Goal: Transaction & Acquisition: Book appointment/travel/reservation

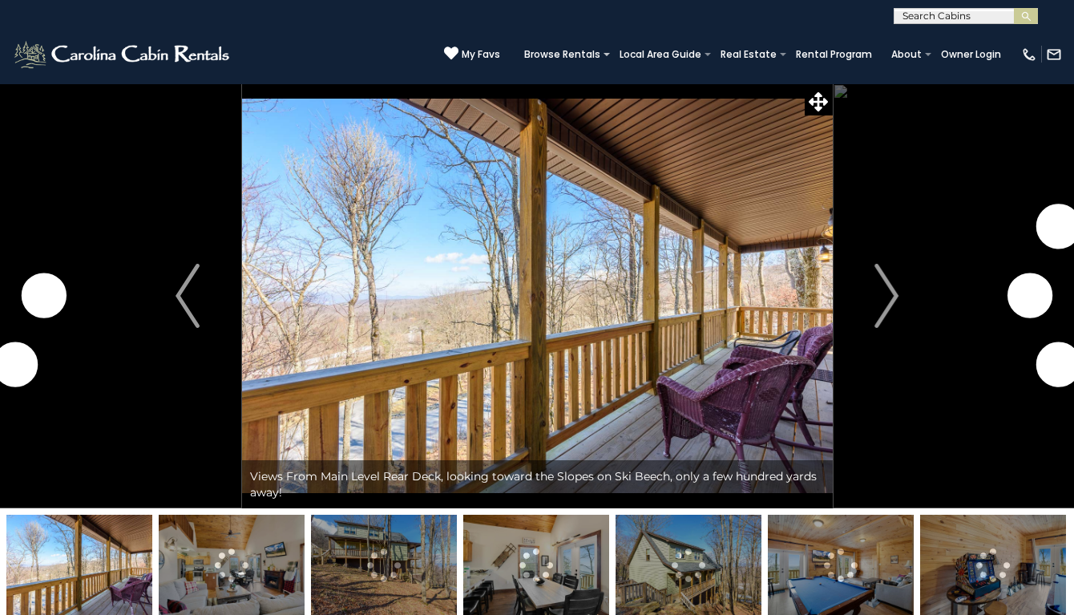
click at [891, 299] on img "Next" at bounding box center [887, 296] width 24 height 64
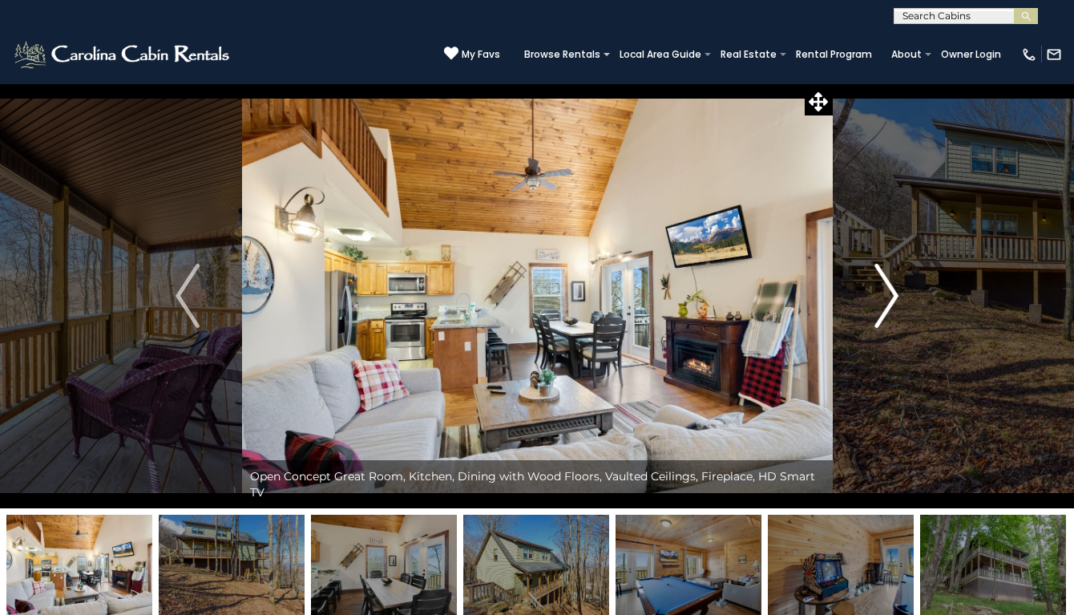
click at [894, 300] on img "Next" at bounding box center [887, 296] width 24 height 64
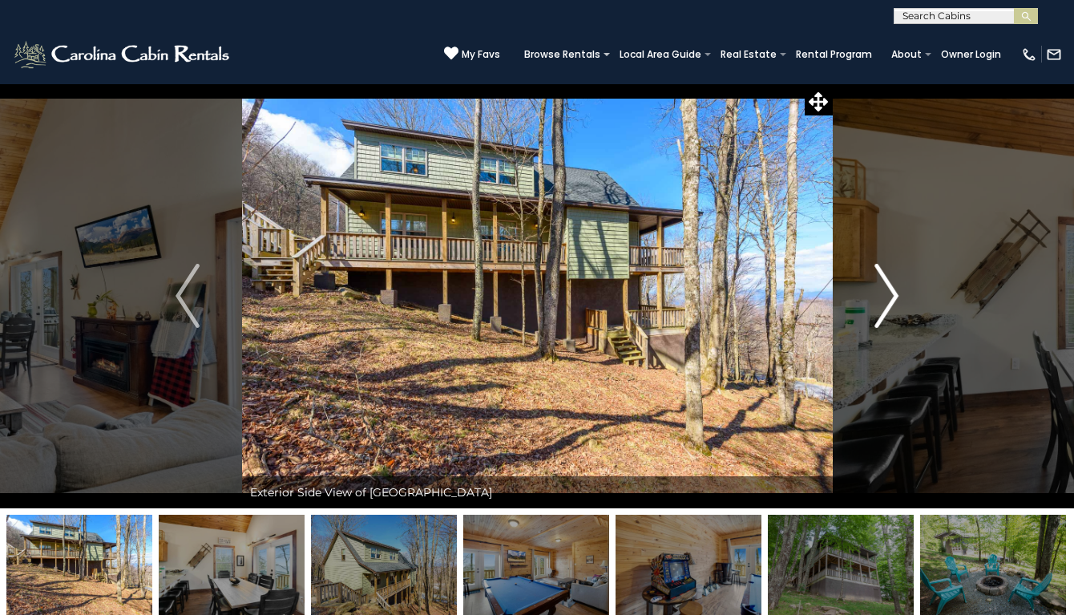
click at [895, 301] on img "Next" at bounding box center [887, 296] width 24 height 64
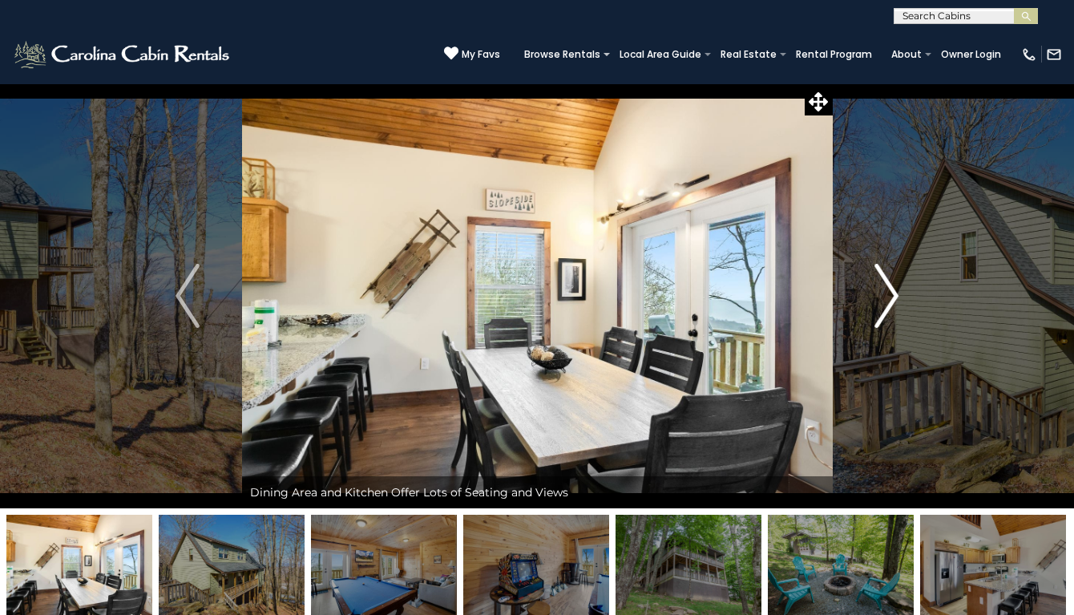
click at [895, 301] on img "Next" at bounding box center [887, 296] width 24 height 64
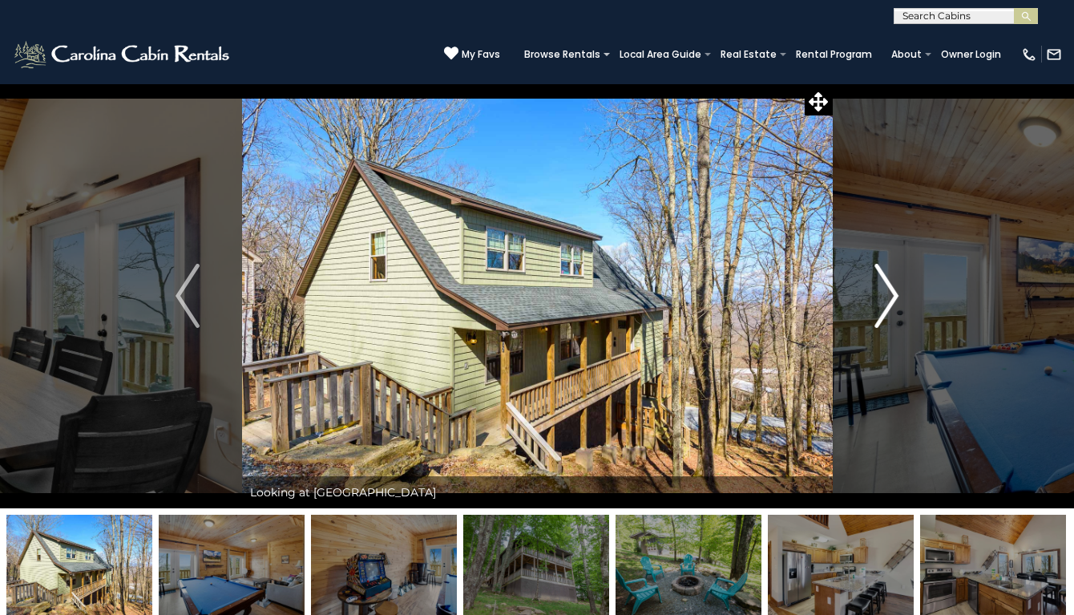
click at [895, 301] on img "Next" at bounding box center [887, 296] width 24 height 64
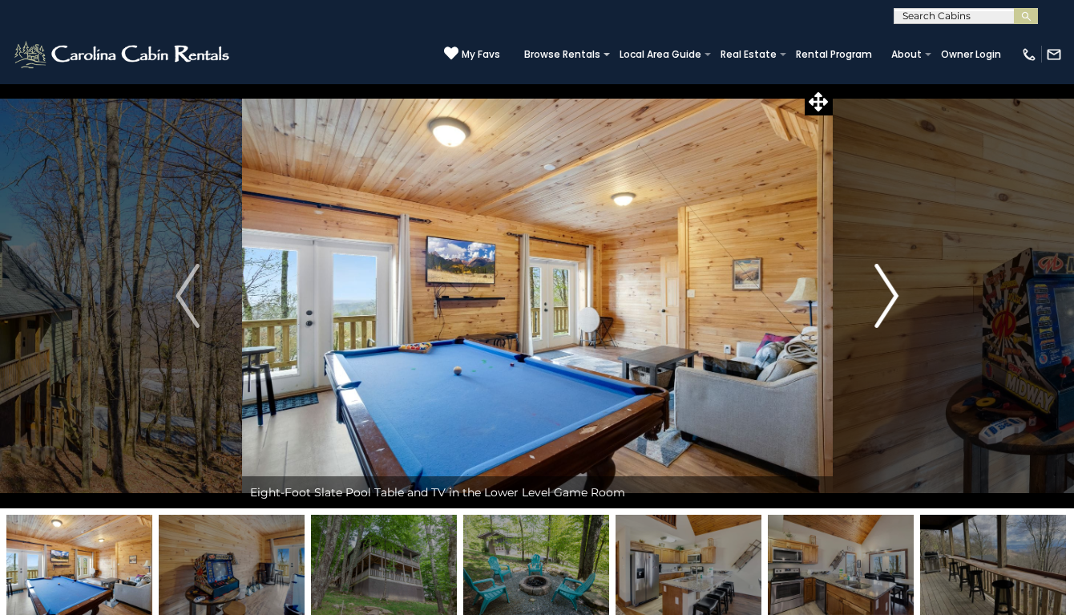
click at [895, 301] on img "Next" at bounding box center [887, 296] width 24 height 64
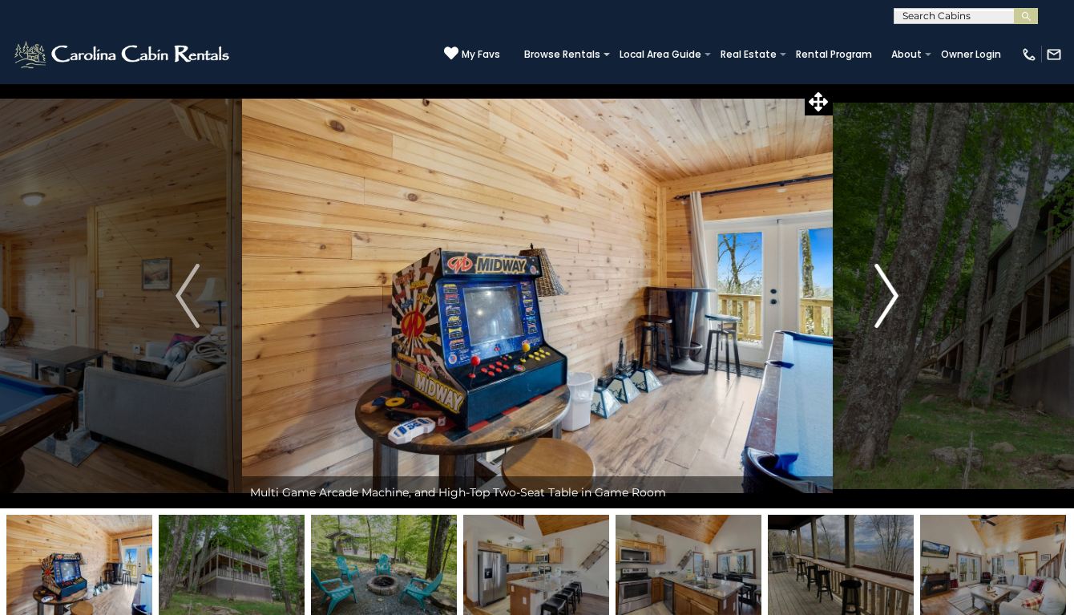
click at [895, 303] on img "Next" at bounding box center [887, 296] width 24 height 64
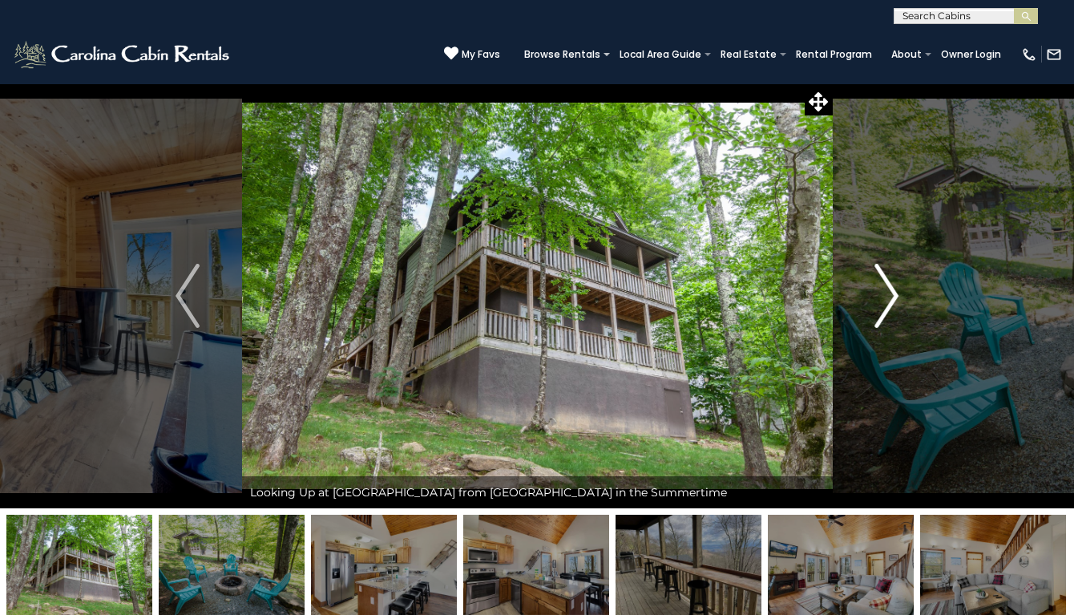
click at [895, 303] on img "Next" at bounding box center [887, 296] width 24 height 64
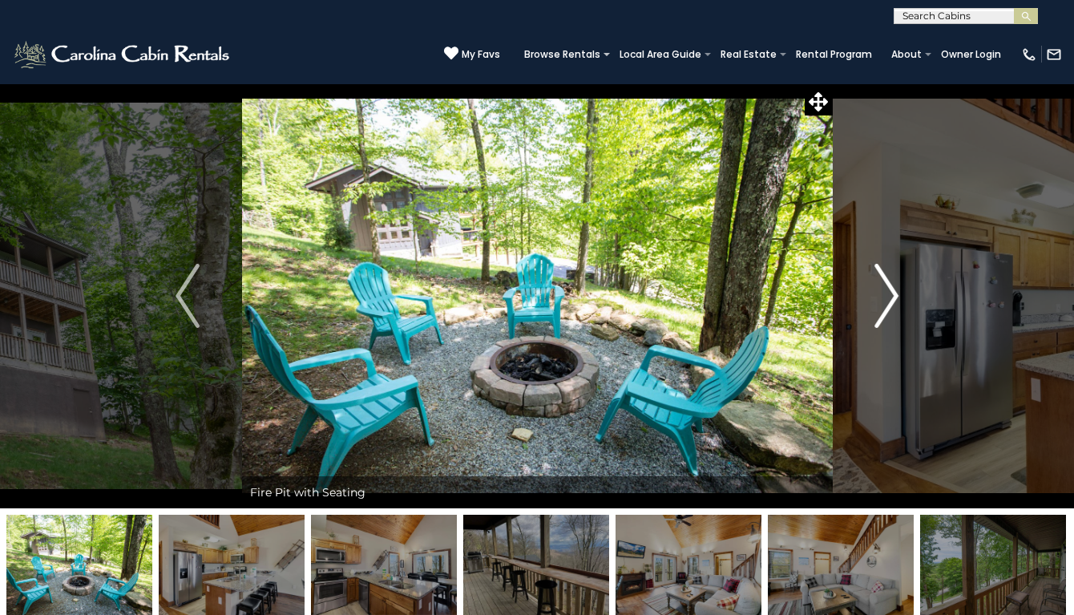
click at [895, 303] on img "Next" at bounding box center [887, 296] width 24 height 64
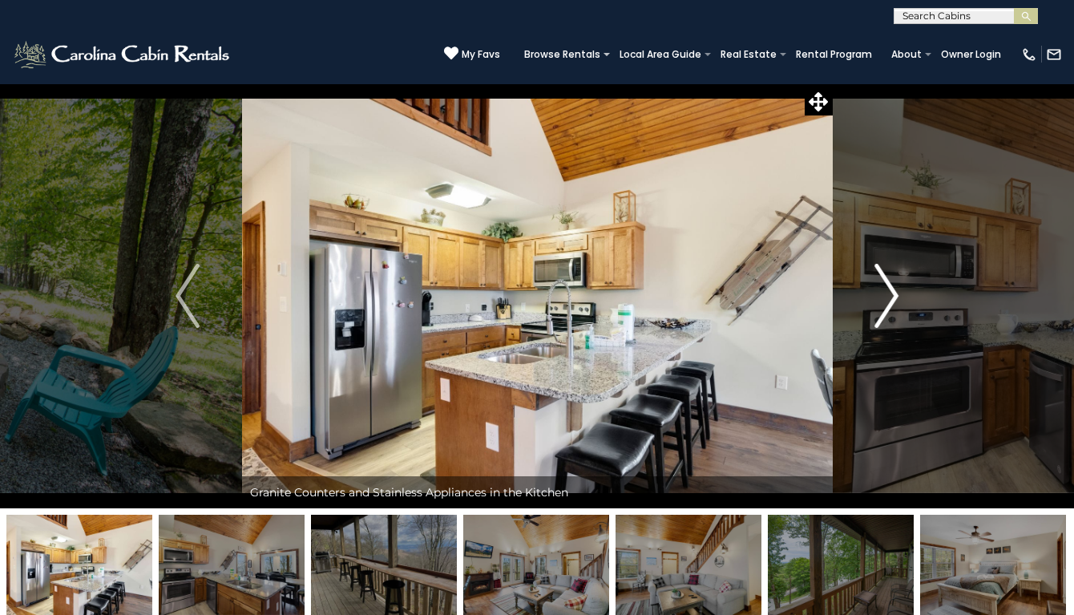
click at [895, 303] on img "Next" at bounding box center [887, 296] width 24 height 64
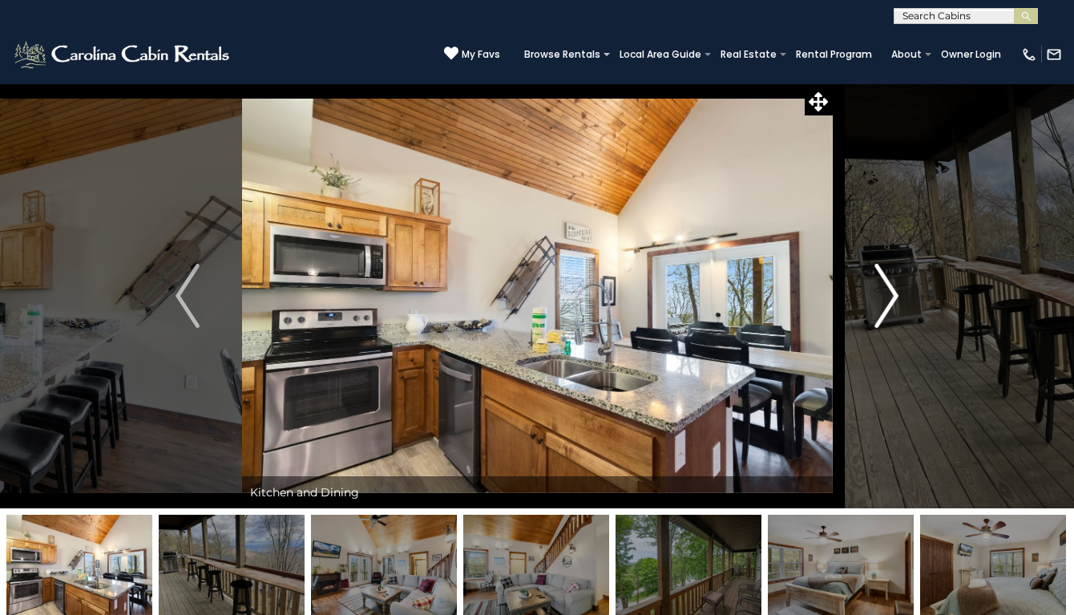
click at [895, 303] on img "Next" at bounding box center [887, 296] width 24 height 64
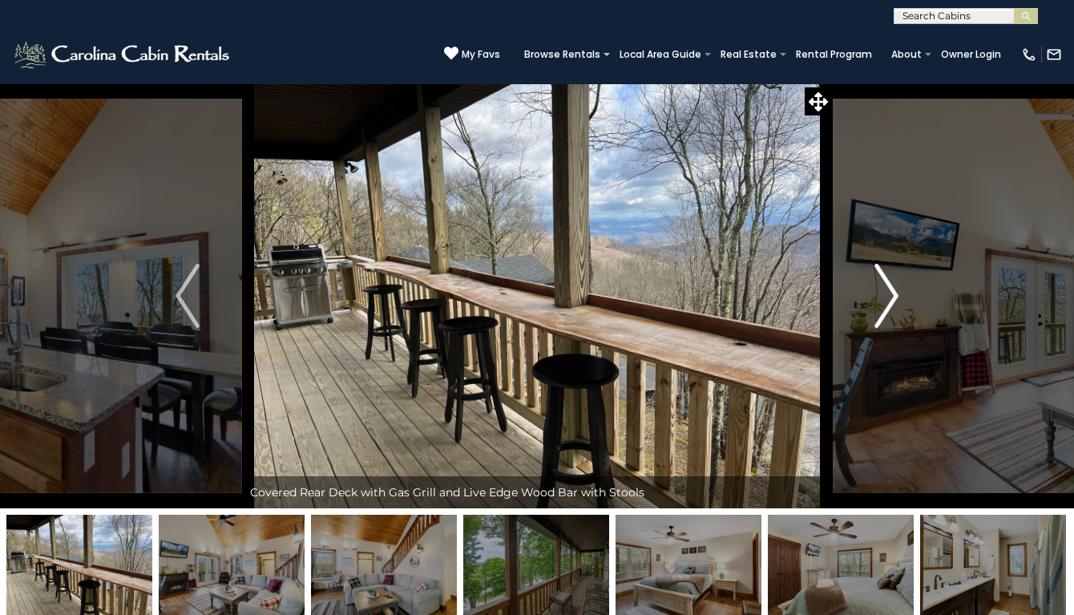
click at [895, 304] on img "Next" at bounding box center [887, 296] width 24 height 64
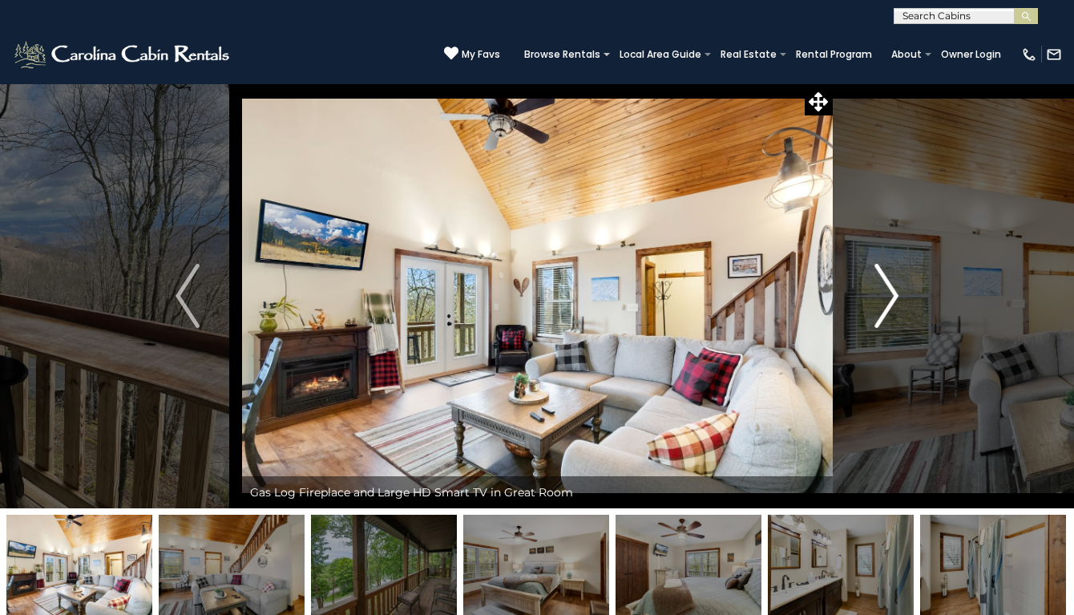
click at [895, 304] on img "Next" at bounding box center [887, 296] width 24 height 64
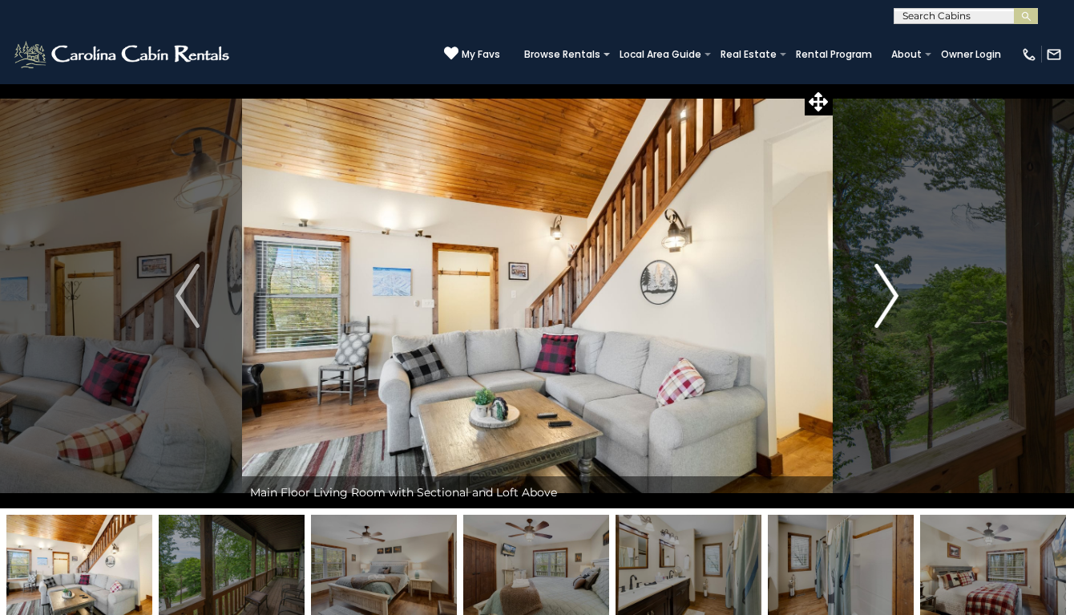
click at [895, 304] on img "Next" at bounding box center [887, 296] width 24 height 64
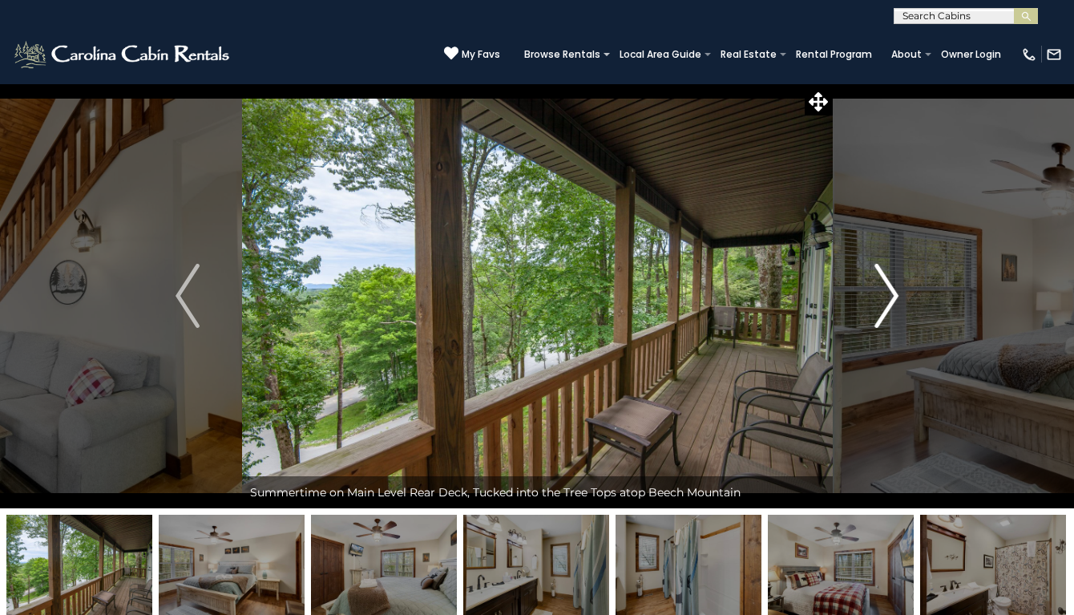
click at [895, 304] on img "Next" at bounding box center [887, 296] width 24 height 64
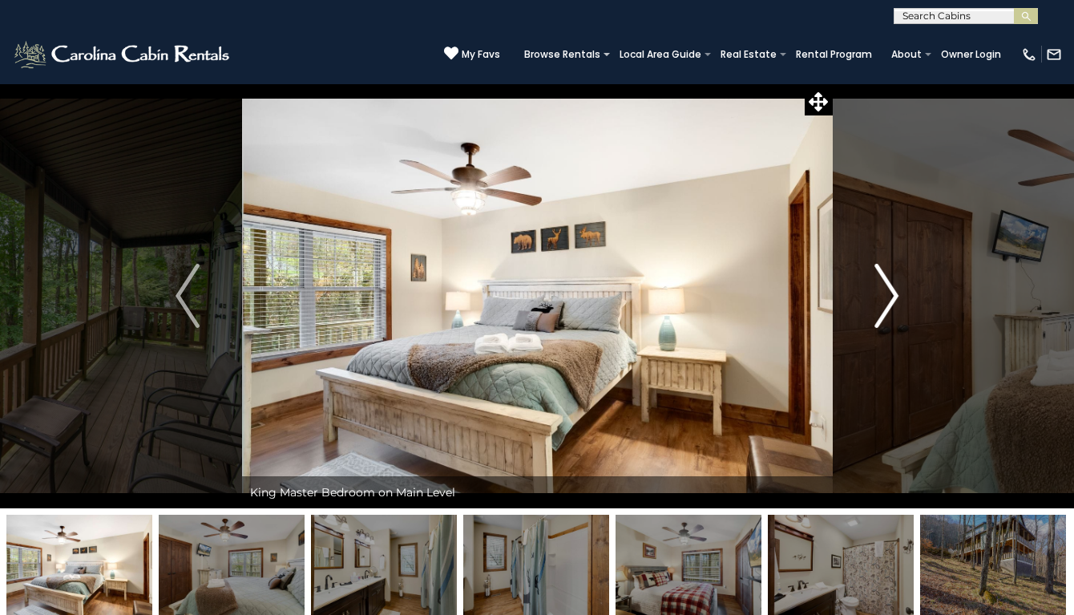
click at [895, 304] on img "Next" at bounding box center [887, 296] width 24 height 64
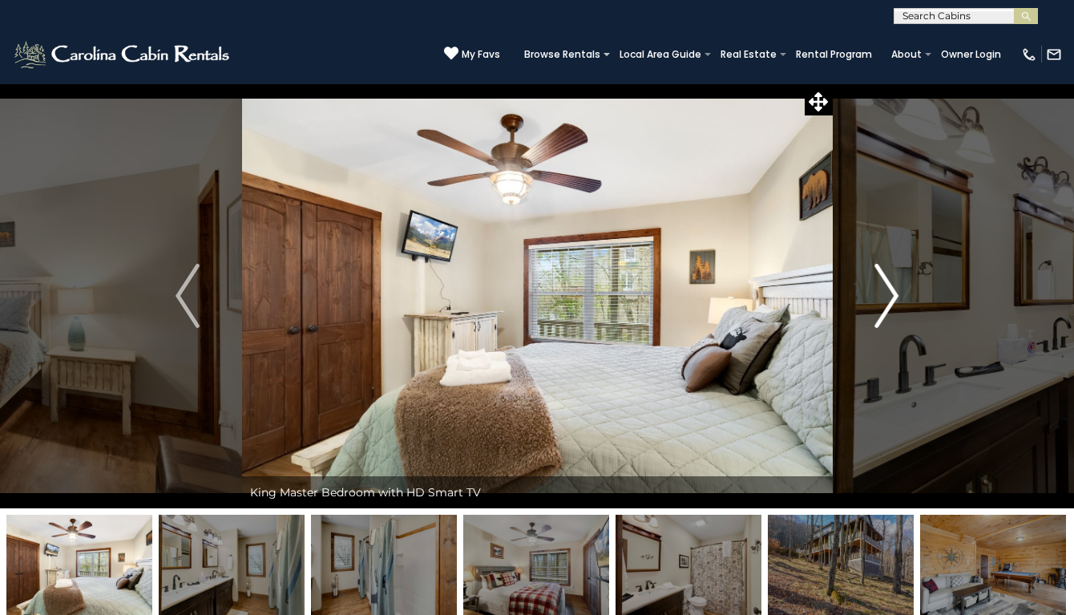
click at [895, 304] on img "Next" at bounding box center [887, 296] width 24 height 64
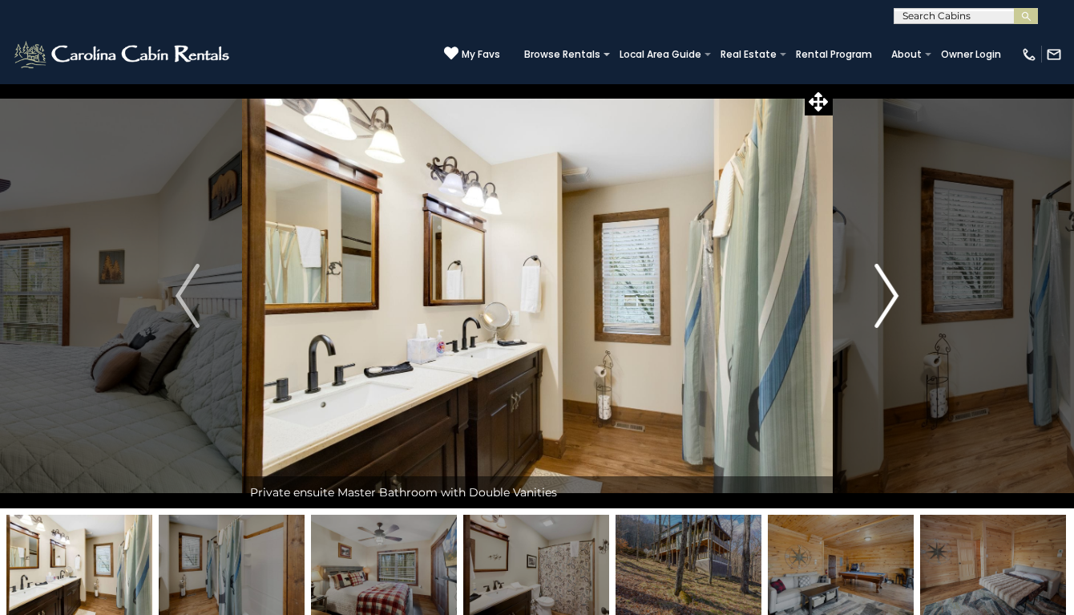
click at [895, 304] on img "Next" at bounding box center [887, 296] width 24 height 64
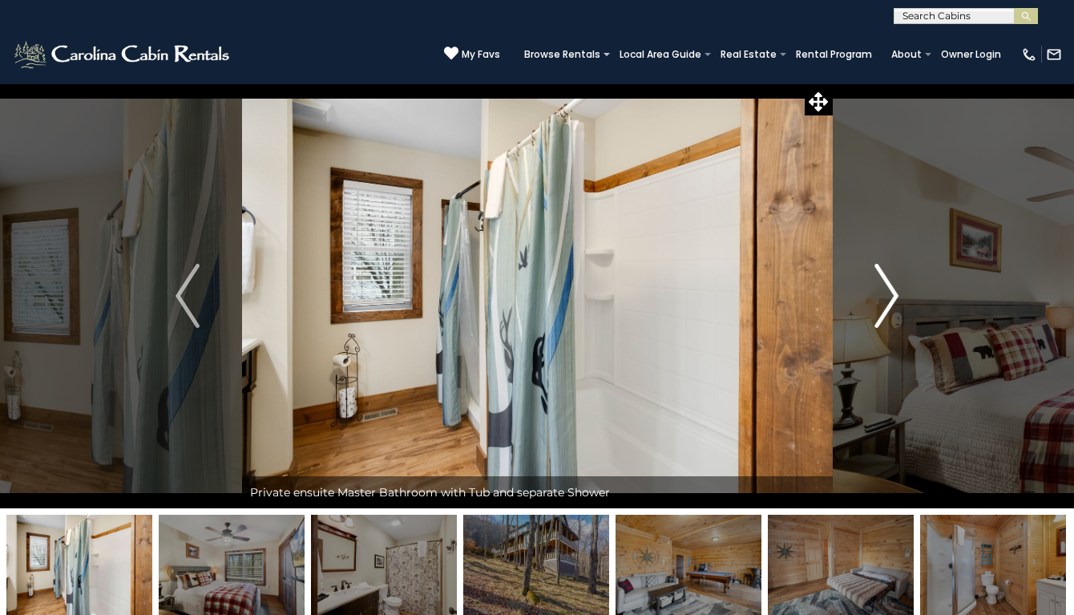
click at [895, 304] on img "Next" at bounding box center [887, 296] width 24 height 64
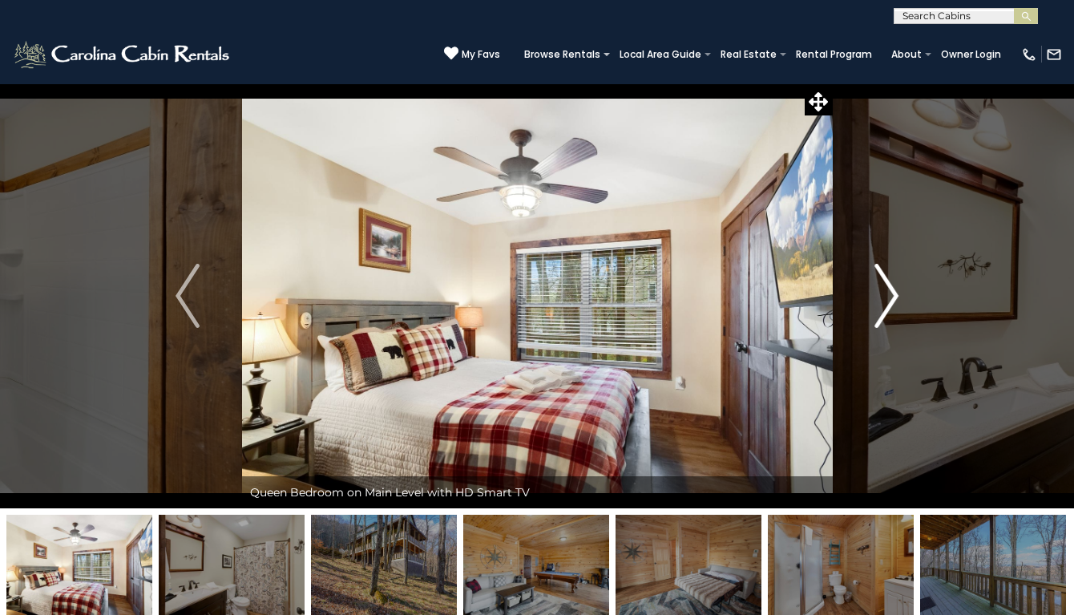
click at [895, 304] on img "Next" at bounding box center [887, 296] width 24 height 64
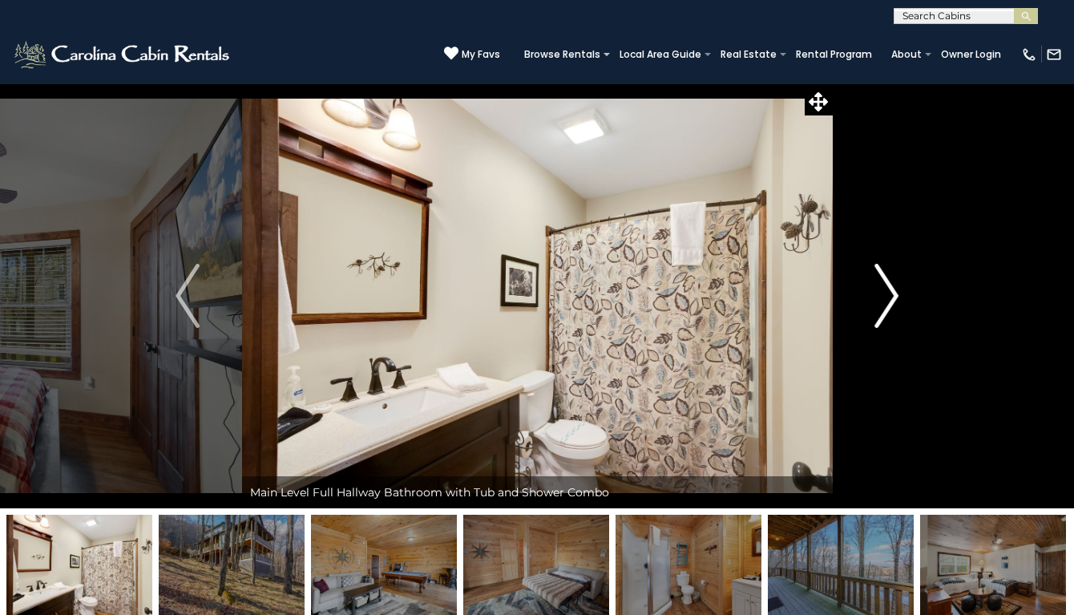
click at [895, 304] on img "Next" at bounding box center [887, 296] width 24 height 64
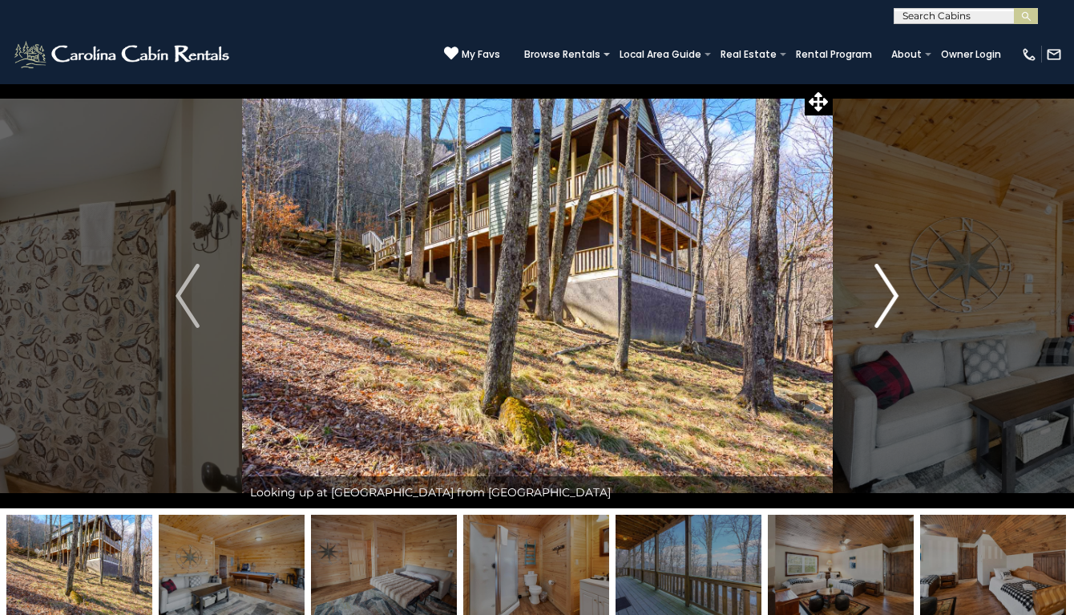
click at [895, 304] on img "Next" at bounding box center [887, 296] width 24 height 64
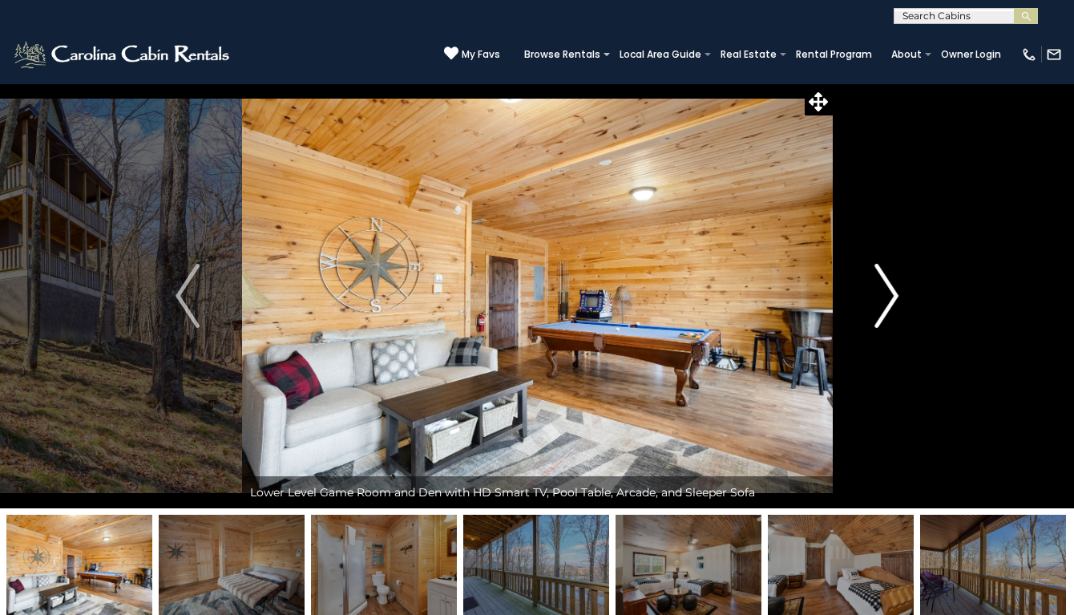
click at [895, 305] on img "Next" at bounding box center [887, 296] width 24 height 64
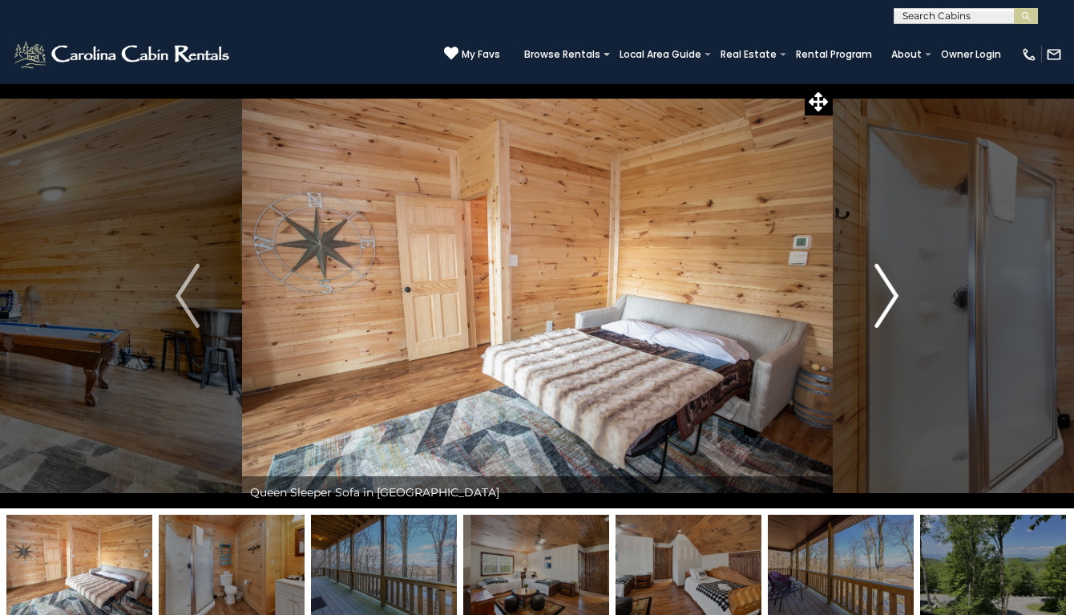
click at [895, 305] on img "Next" at bounding box center [887, 296] width 24 height 64
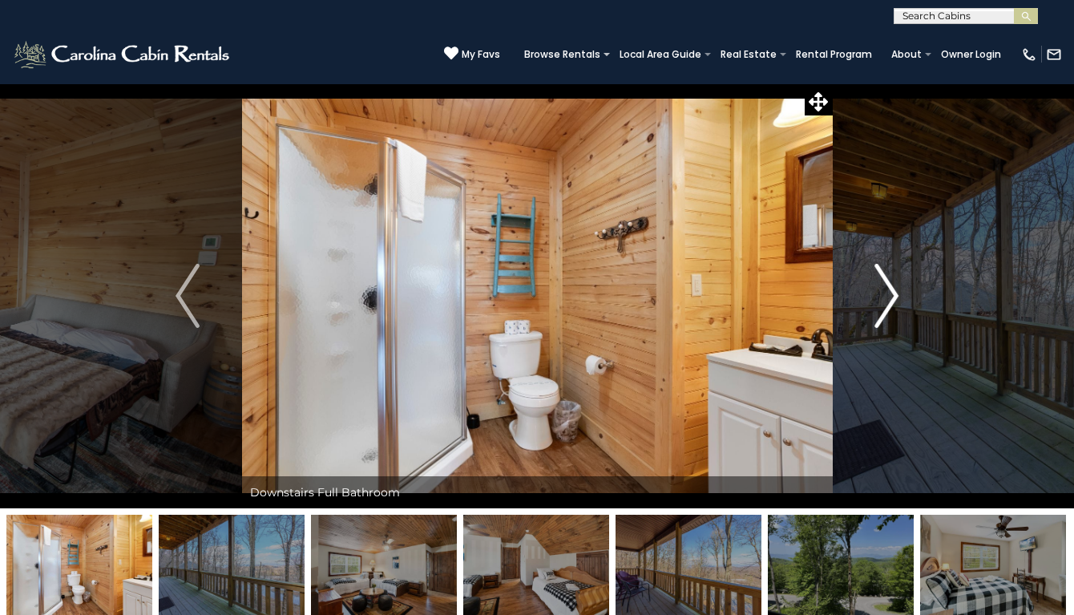
click at [895, 305] on img "Next" at bounding box center [887, 296] width 24 height 64
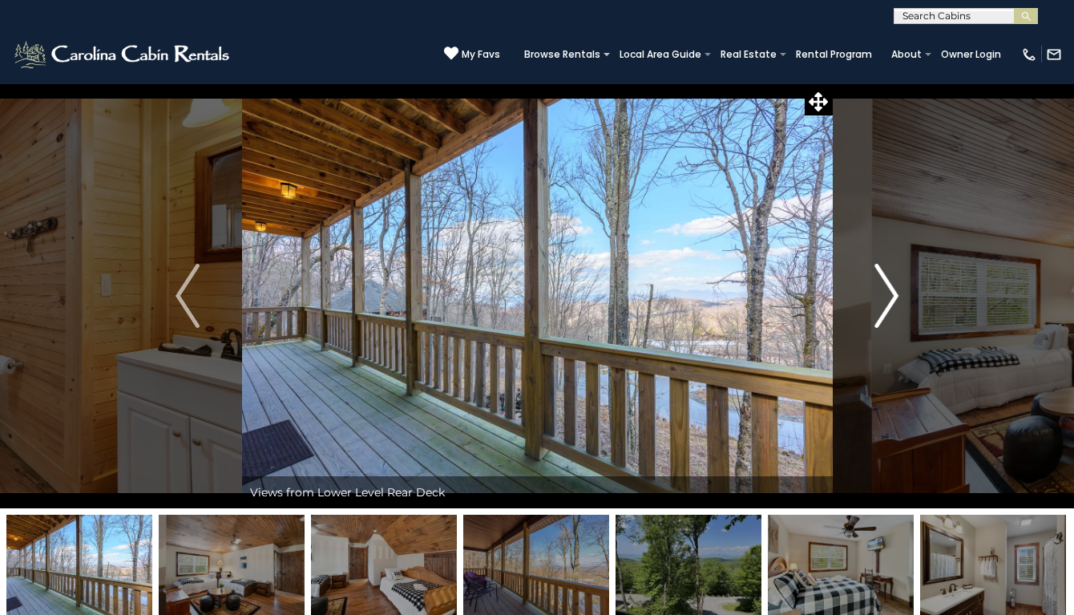
click at [895, 305] on img "Next" at bounding box center [887, 296] width 24 height 64
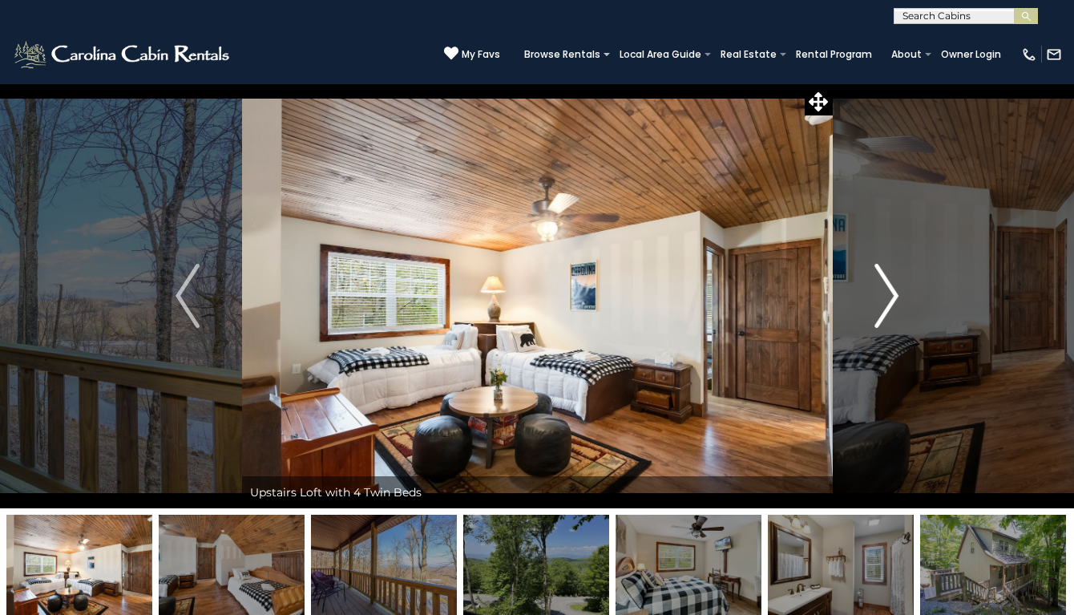
click at [895, 305] on img "Next" at bounding box center [887, 296] width 24 height 64
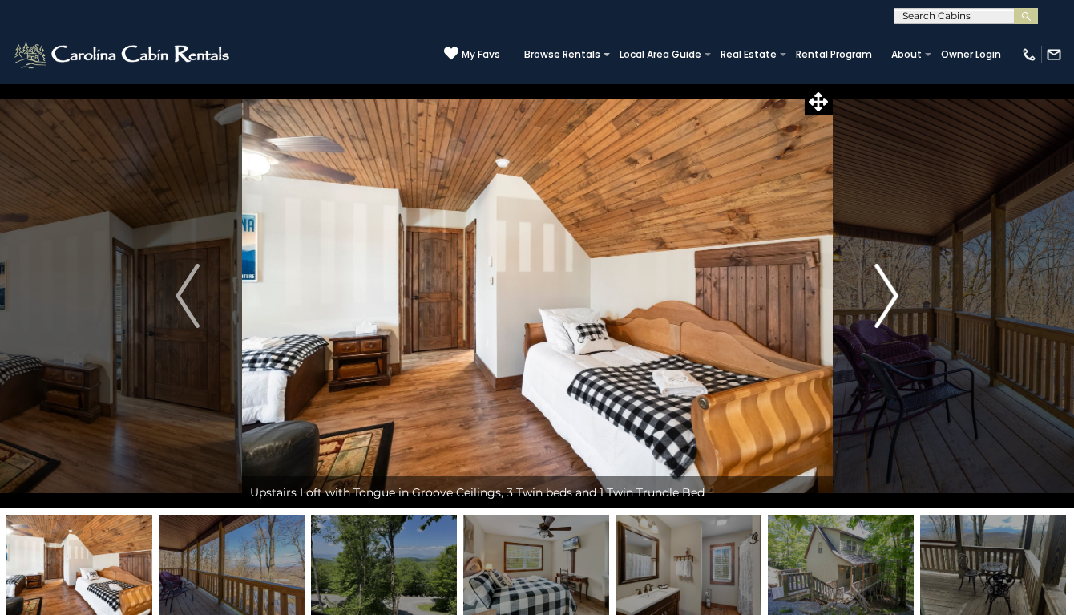
click at [895, 305] on img "Next" at bounding box center [887, 296] width 24 height 64
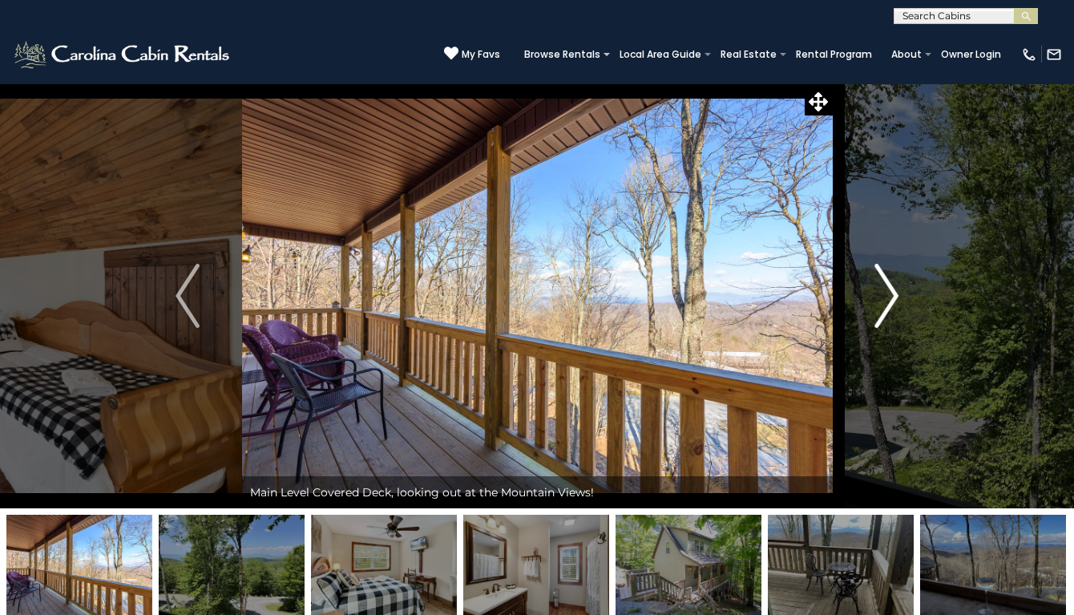
click at [895, 305] on img "Next" at bounding box center [887, 296] width 24 height 64
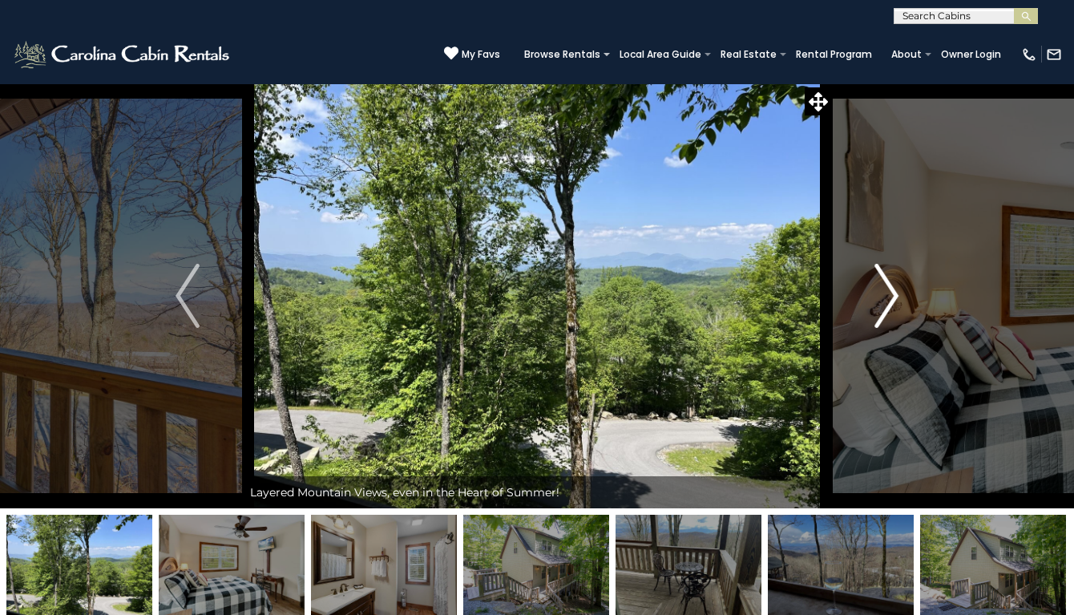
click at [895, 305] on img "Next" at bounding box center [887, 296] width 24 height 64
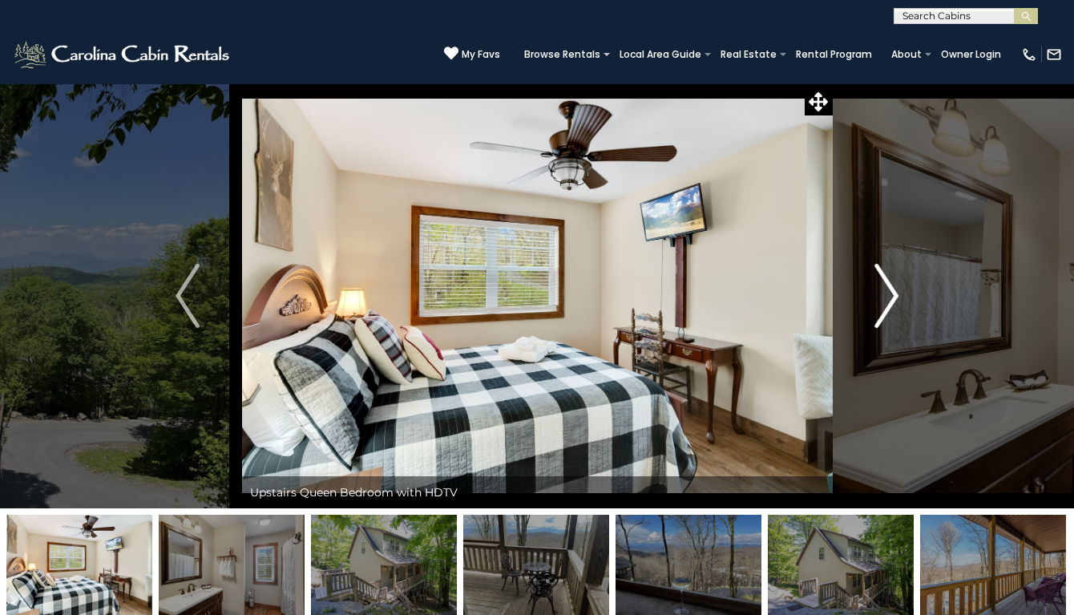
click at [895, 305] on img "Next" at bounding box center [887, 296] width 24 height 64
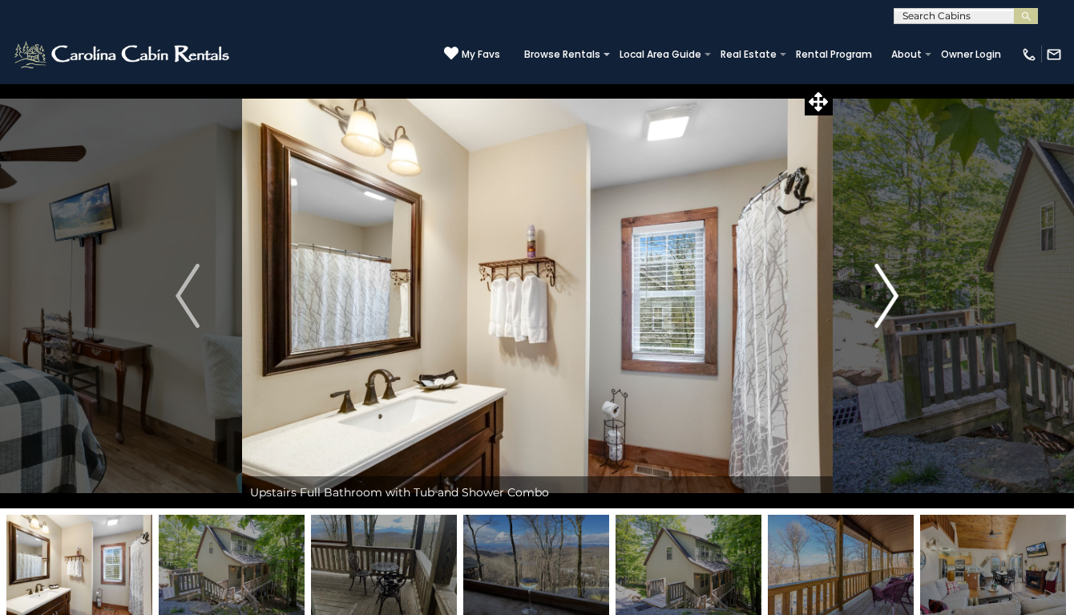
click at [895, 305] on img "Next" at bounding box center [887, 296] width 24 height 64
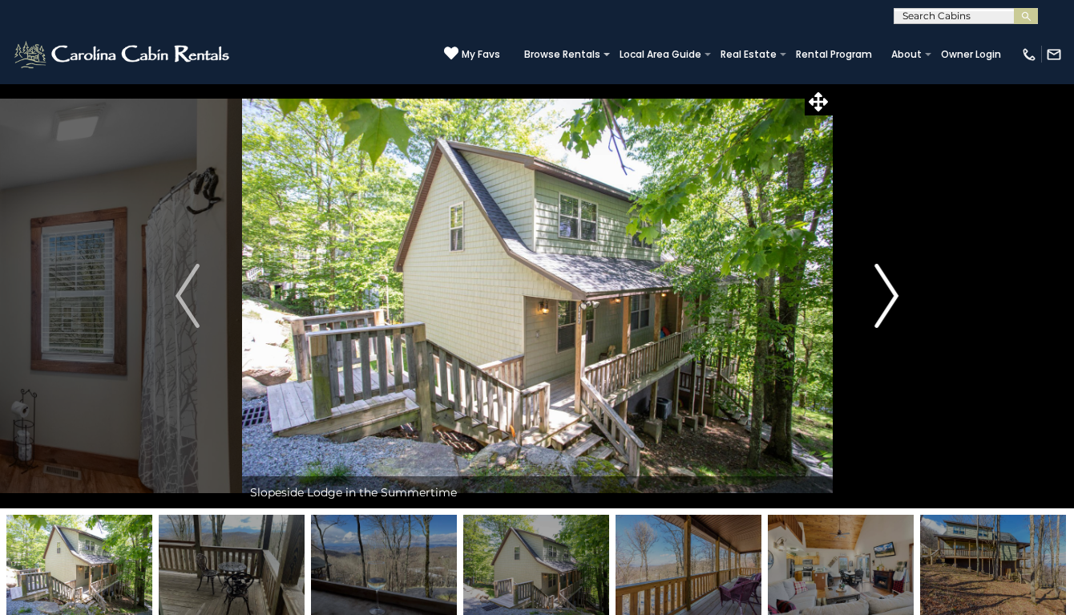
click at [895, 305] on img "Next" at bounding box center [887, 296] width 24 height 64
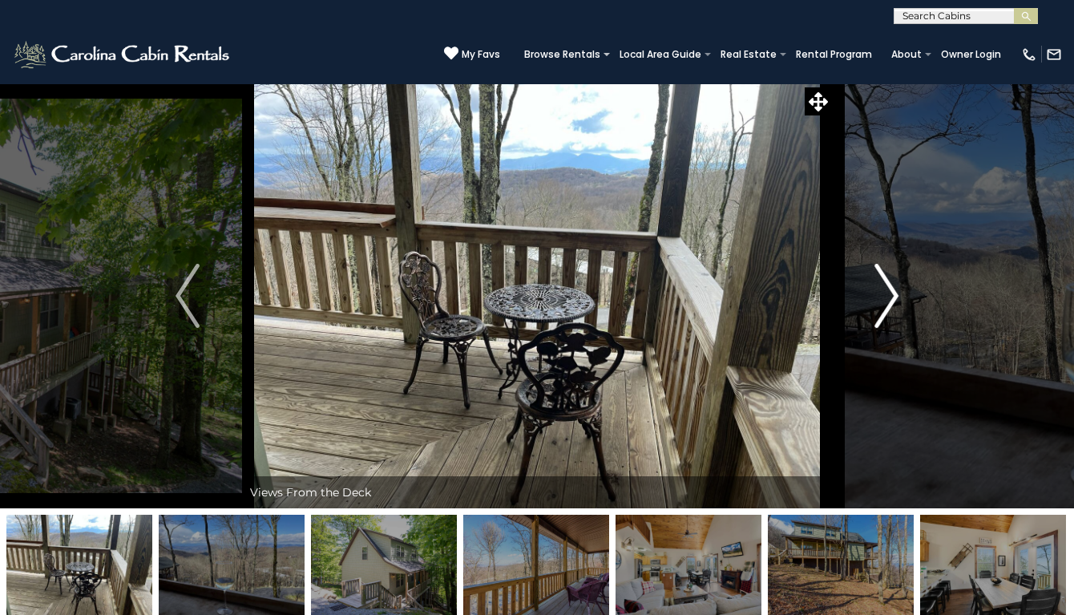
click at [895, 305] on img "Next" at bounding box center [887, 296] width 24 height 64
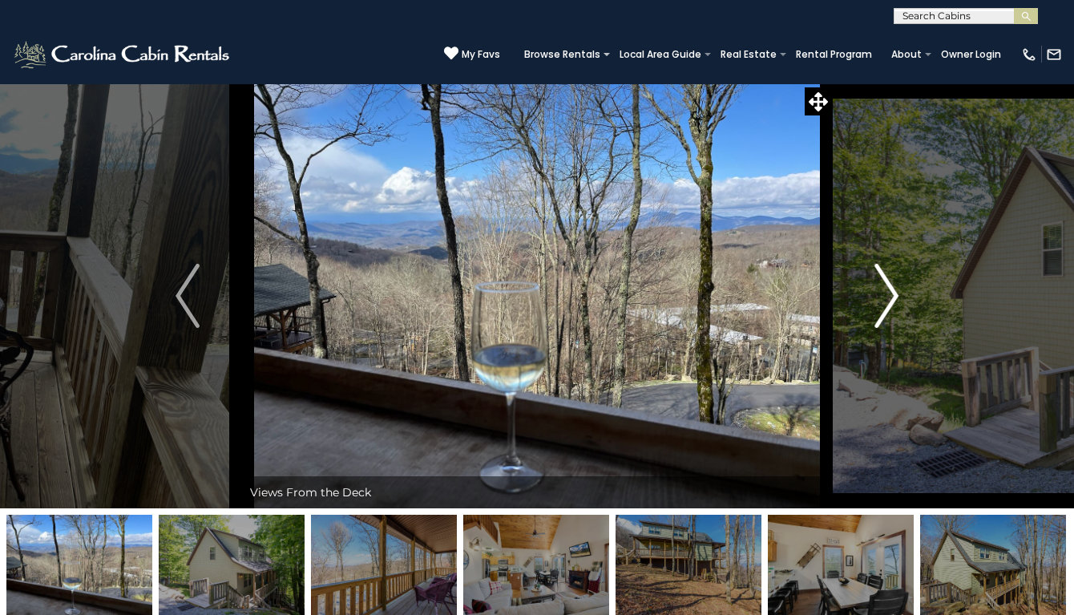
click at [895, 305] on img "Next" at bounding box center [887, 296] width 24 height 64
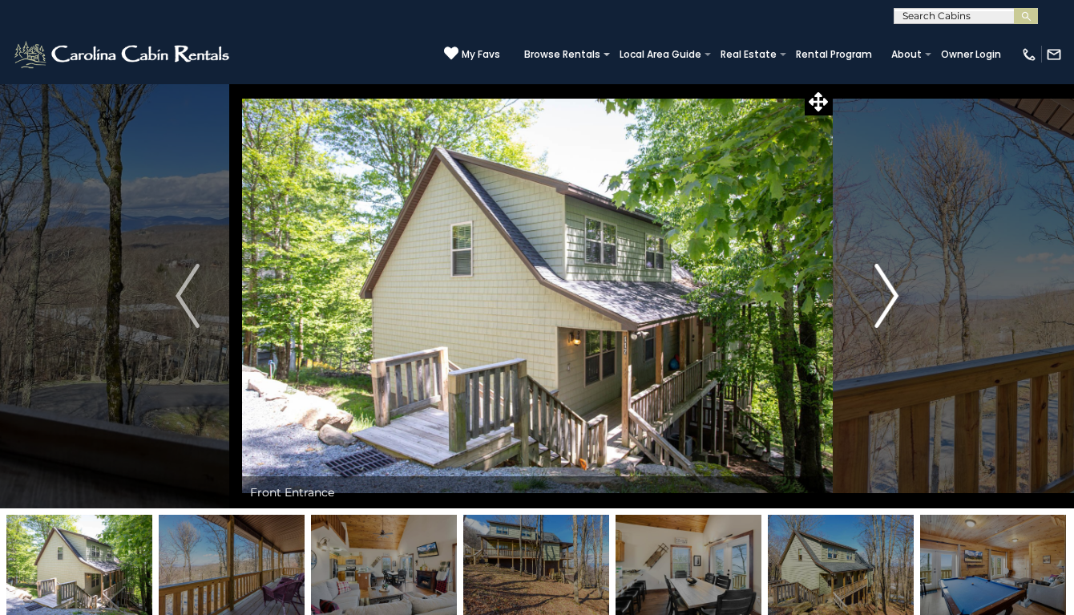
click at [895, 305] on img "Next" at bounding box center [887, 296] width 24 height 64
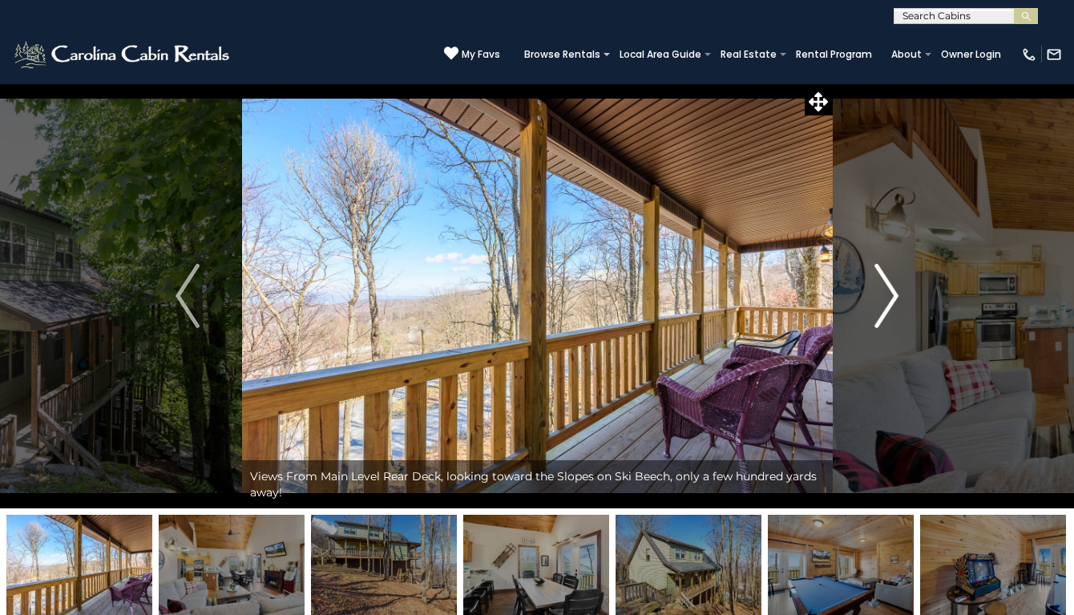
click at [895, 305] on img "Next" at bounding box center [887, 296] width 24 height 64
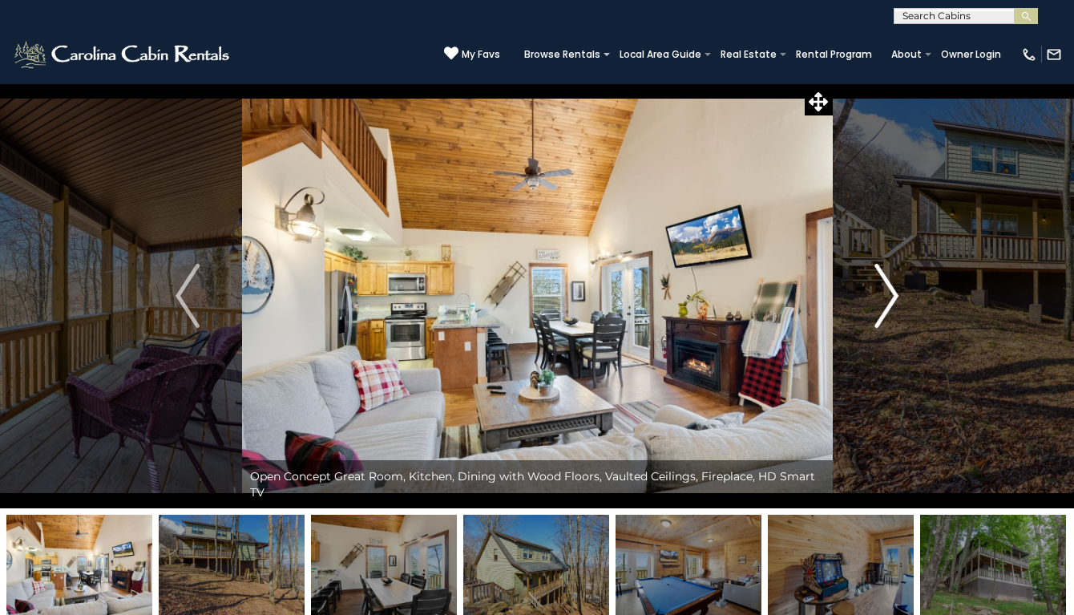
click at [895, 305] on img "Next" at bounding box center [887, 296] width 24 height 64
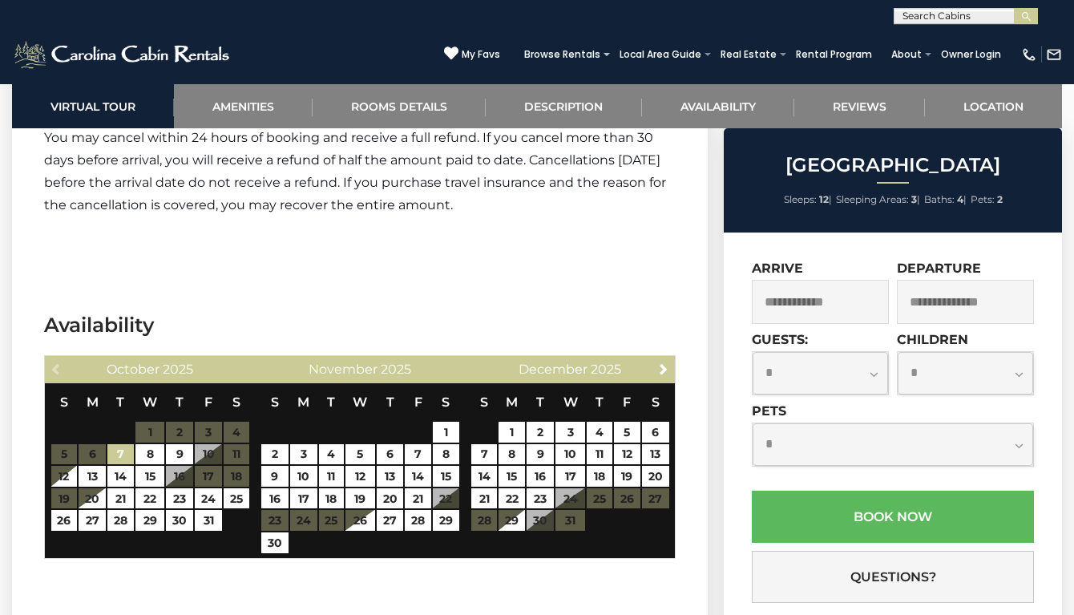
scroll to position [4637, 0]
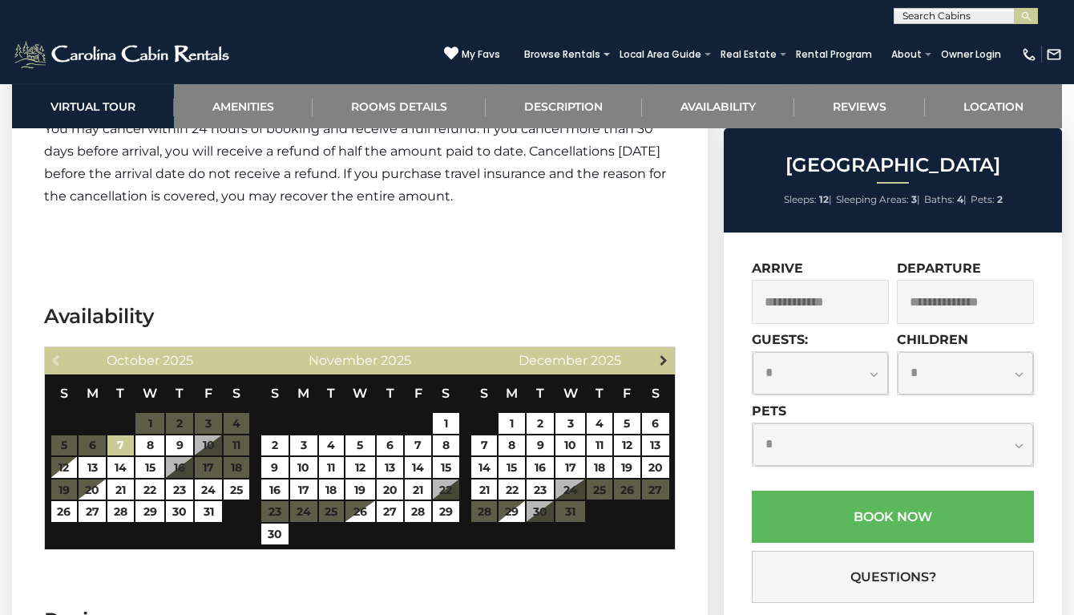
click at [661, 362] on span "Next" at bounding box center [663, 359] width 13 height 13
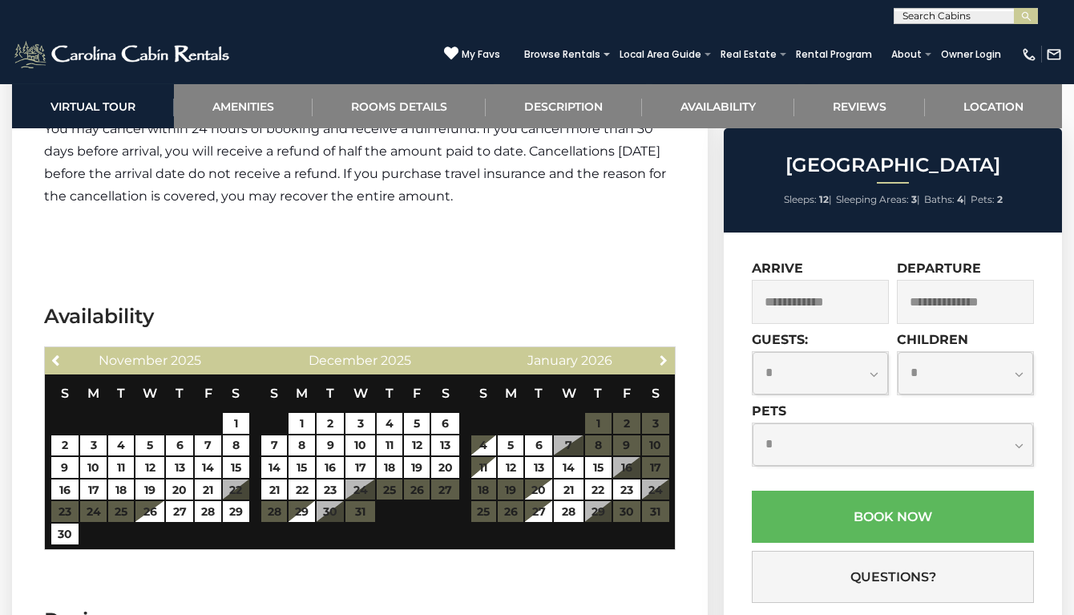
click at [661, 362] on span "Next" at bounding box center [663, 359] width 13 height 13
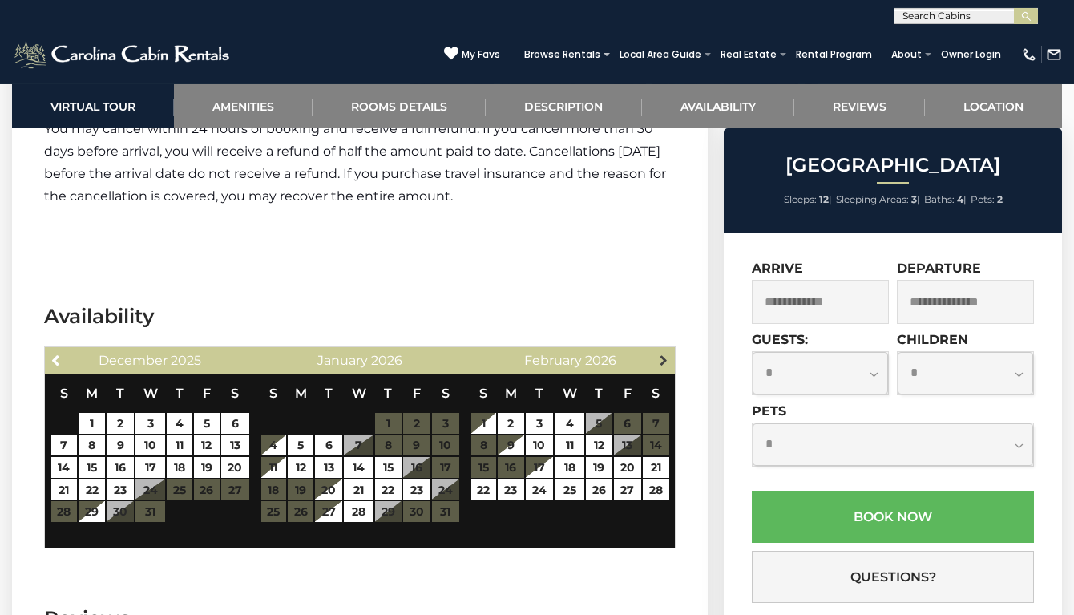
click at [661, 363] on span "Next" at bounding box center [663, 359] width 13 height 13
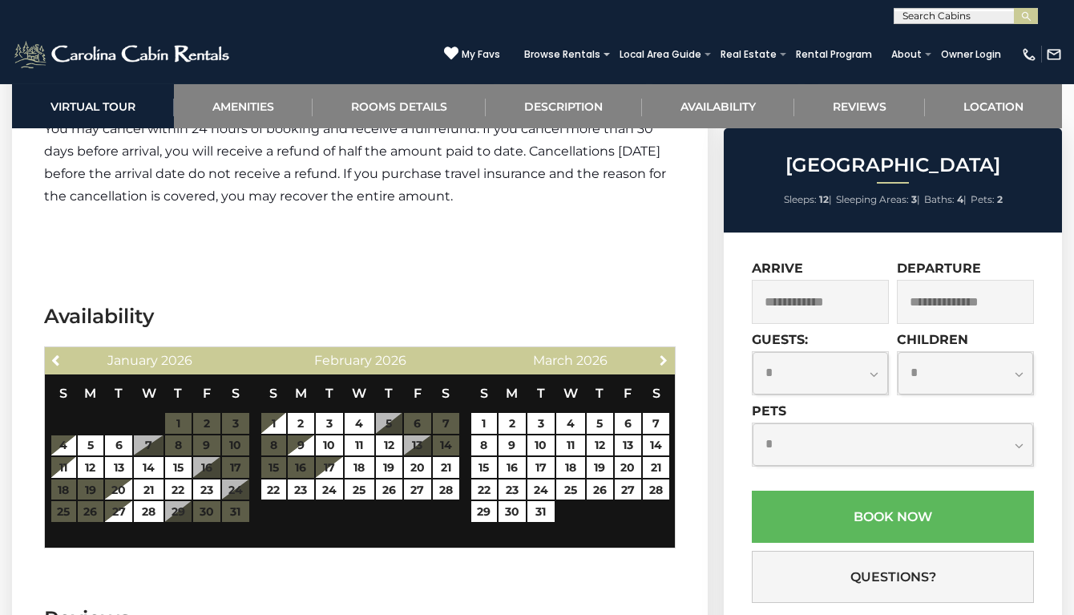
click at [661, 363] on span "Next" at bounding box center [663, 359] width 13 height 13
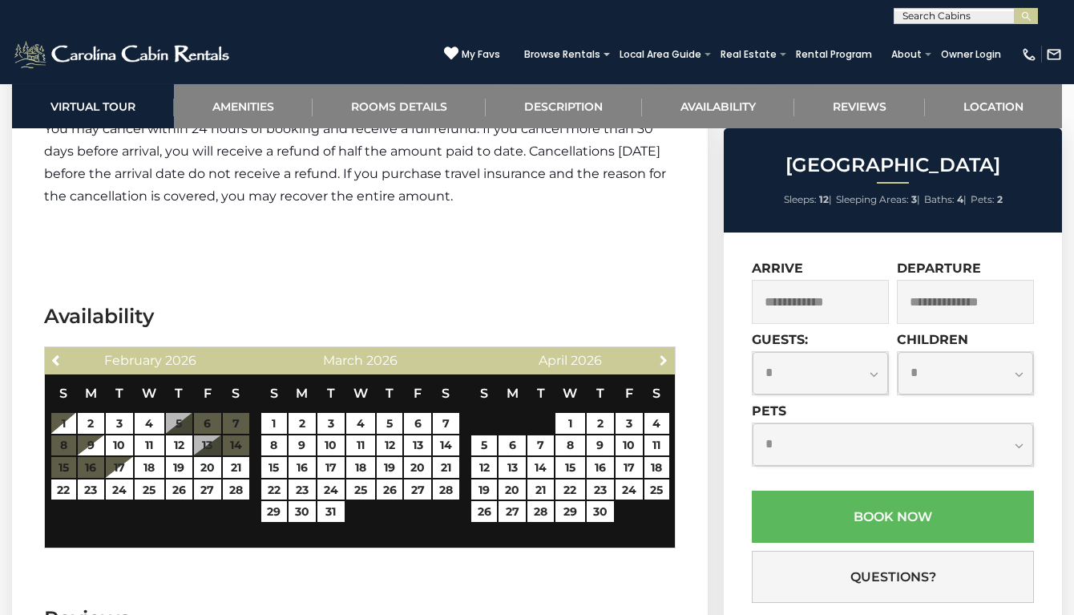
click at [661, 363] on span "Next" at bounding box center [663, 359] width 13 height 13
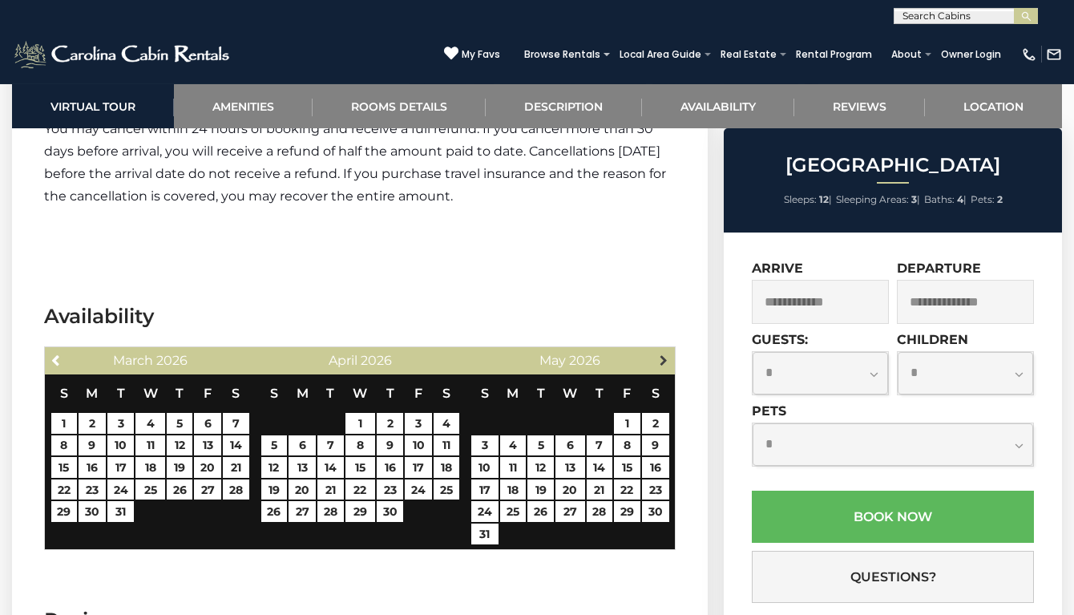
click at [660, 364] on span "Next" at bounding box center [663, 359] width 13 height 13
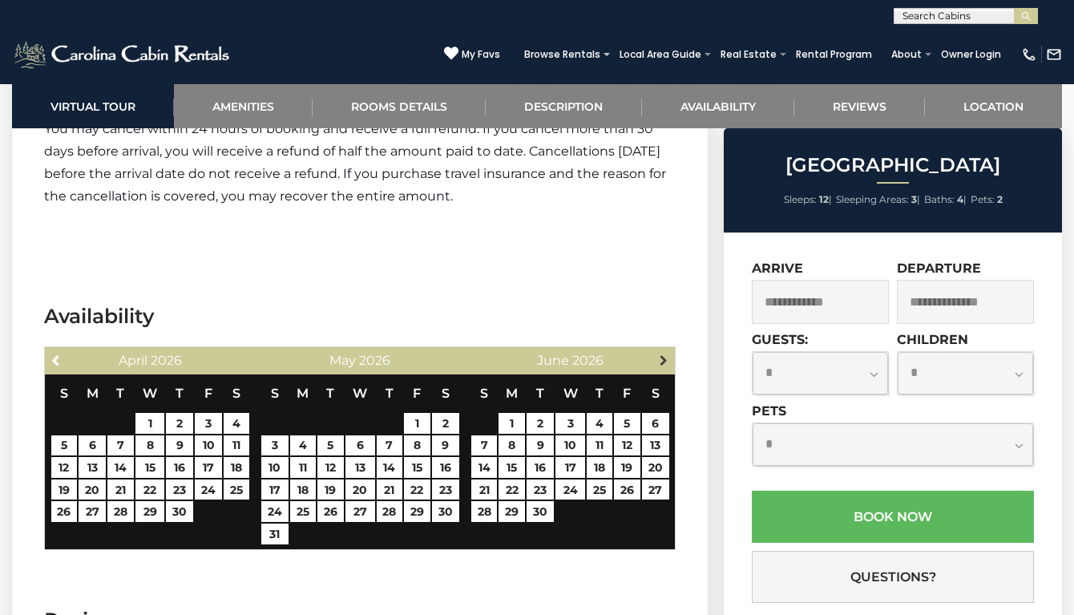
click at [658, 364] on span "Next" at bounding box center [663, 359] width 13 height 13
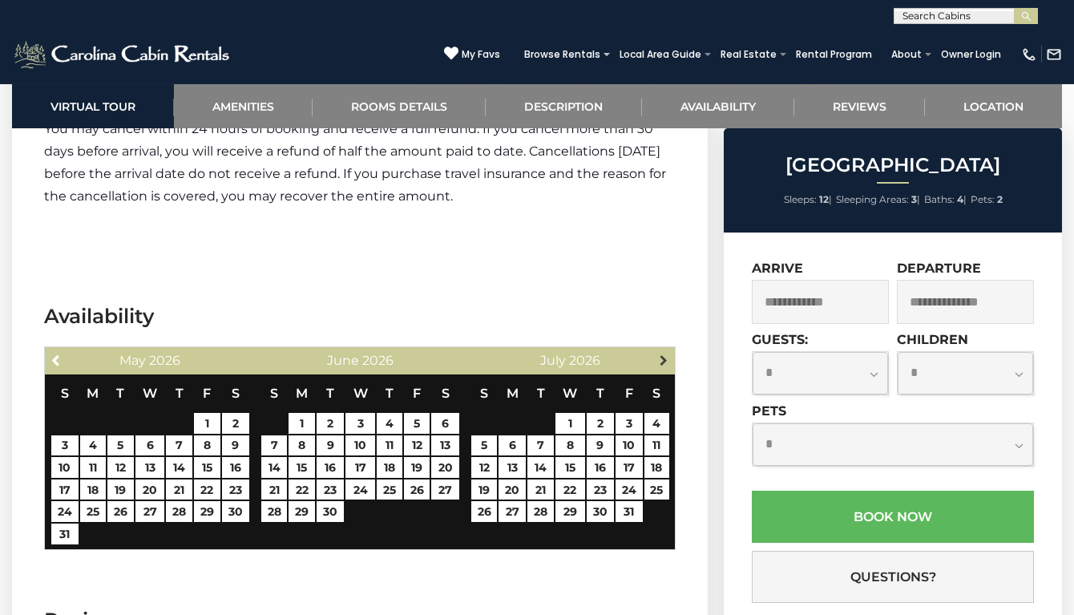
click at [657, 365] on span "Next" at bounding box center [663, 359] width 13 height 13
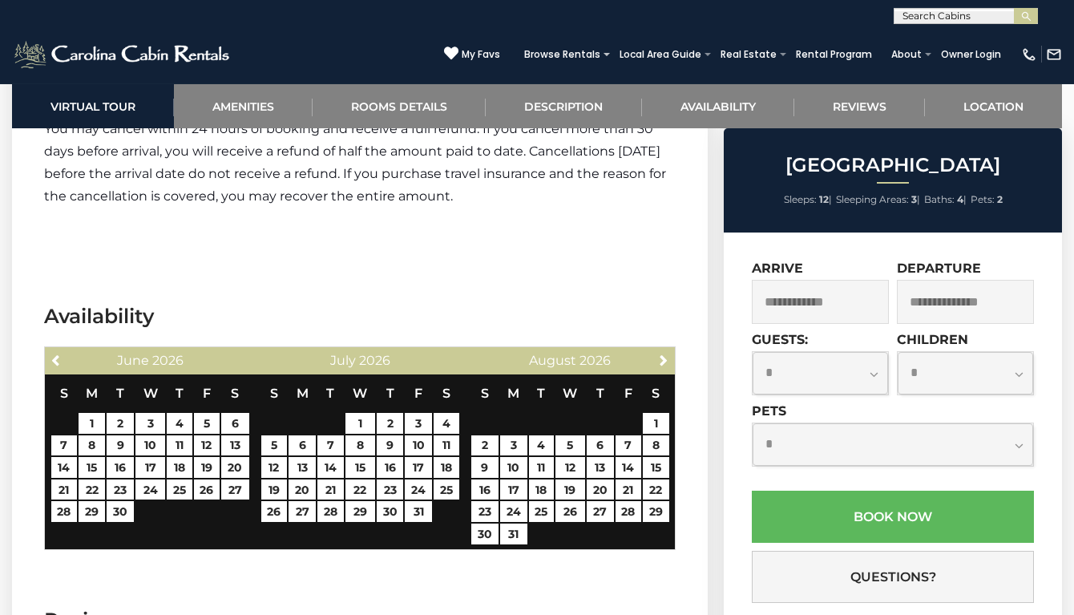
click at [818, 302] on input "text" at bounding box center [820, 302] width 137 height 44
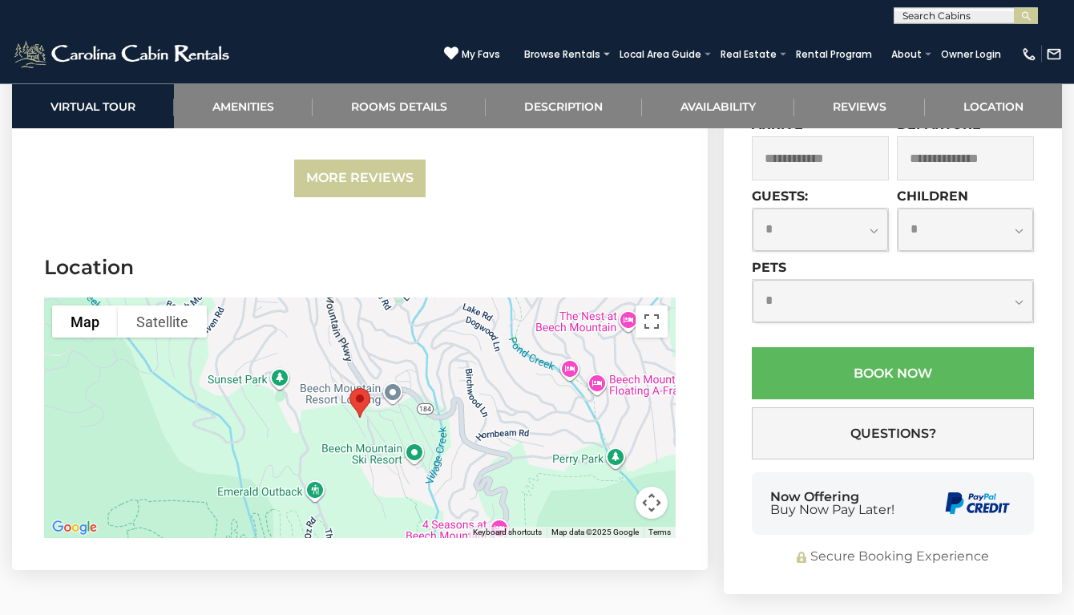
scroll to position [5400, 0]
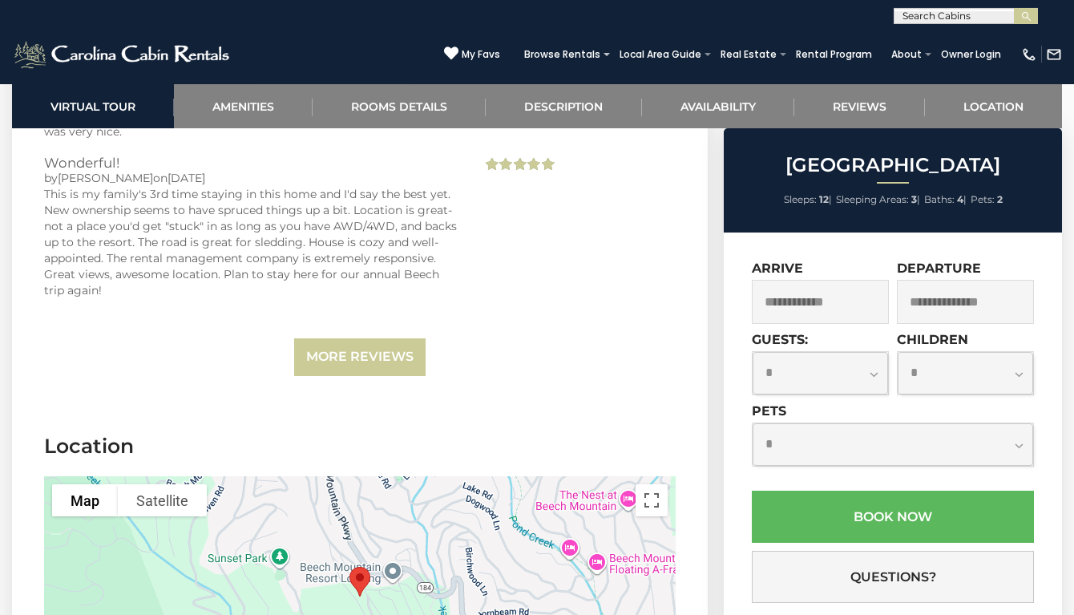
click at [822, 302] on input "text" at bounding box center [820, 302] width 137 height 44
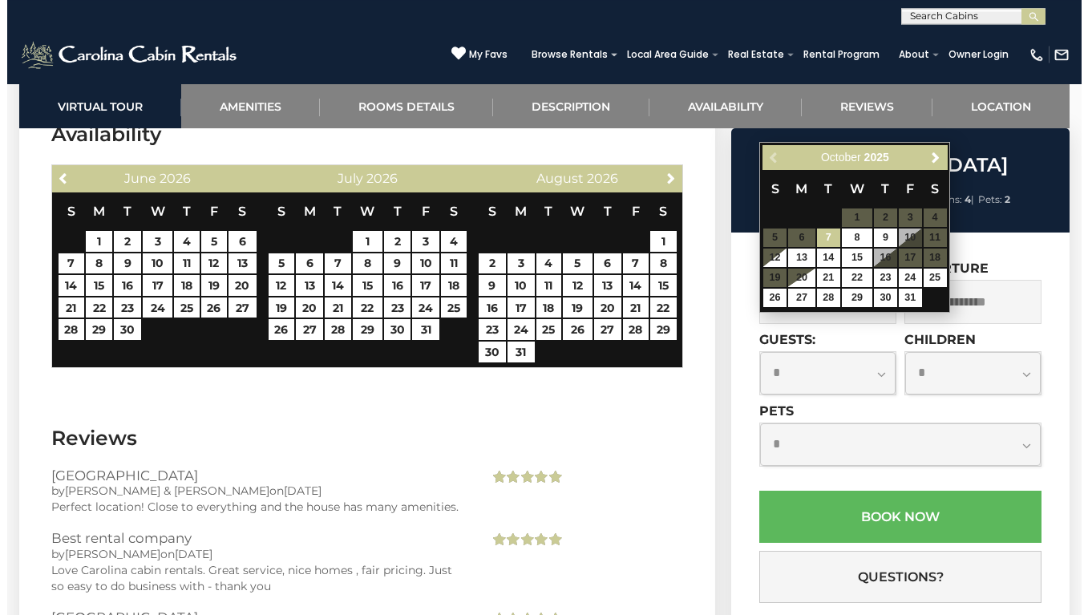
scroll to position [4637, 0]
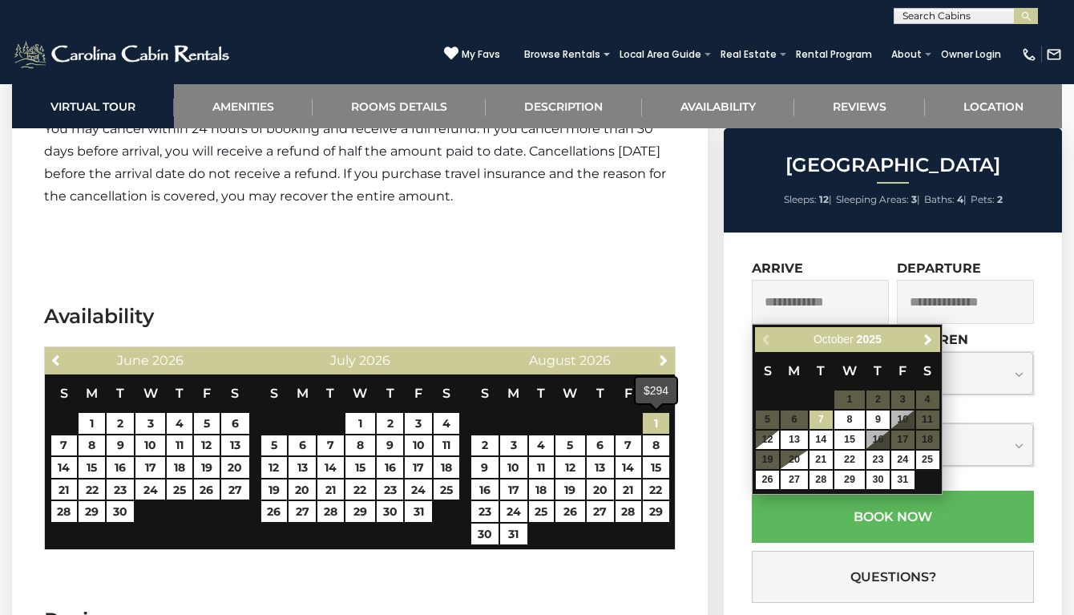
click at [655, 426] on link "1" at bounding box center [656, 423] width 26 height 21
type input "**********"
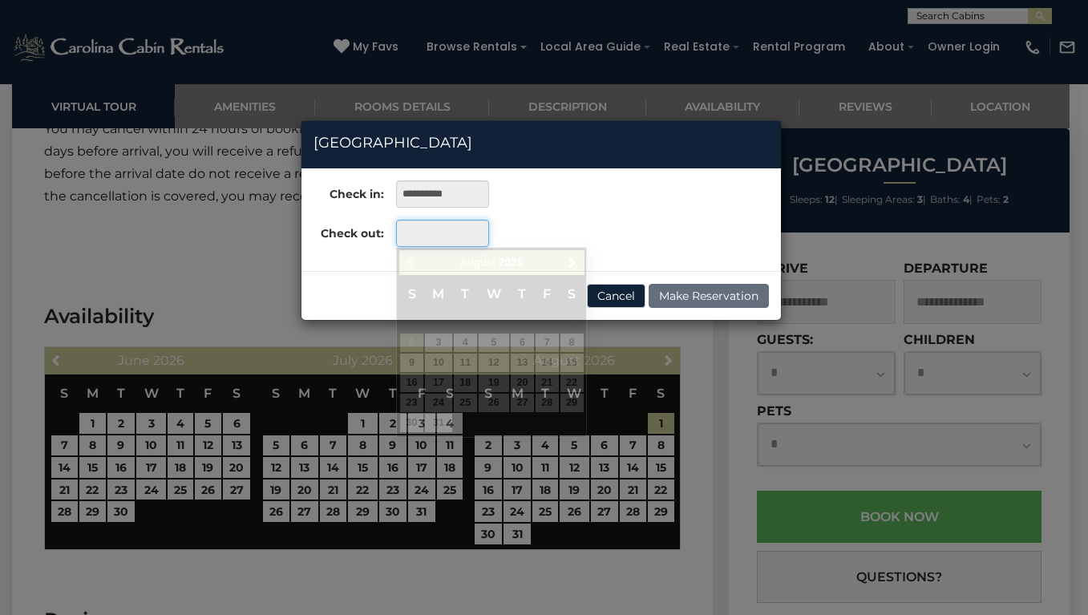
click at [435, 236] on input "text" at bounding box center [442, 233] width 92 height 27
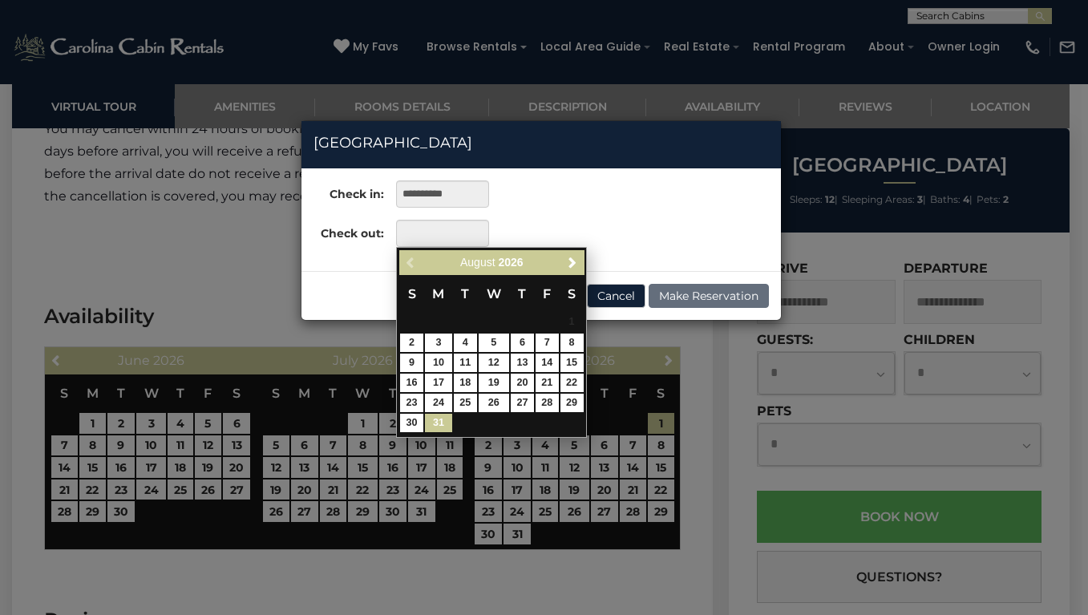
click at [440, 422] on link "31" at bounding box center [438, 423] width 27 height 18
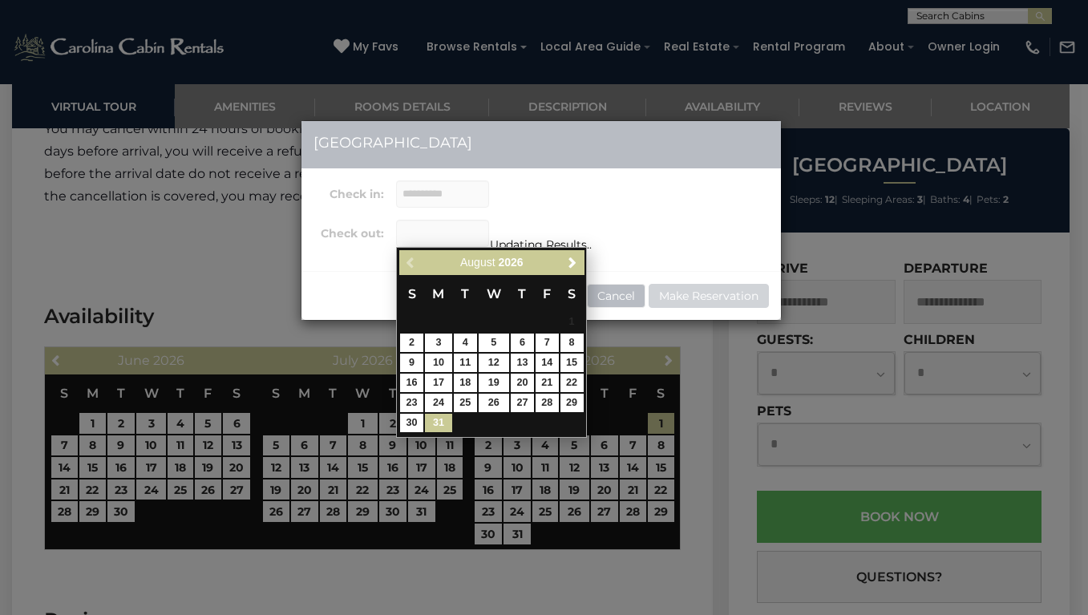
type input "**********"
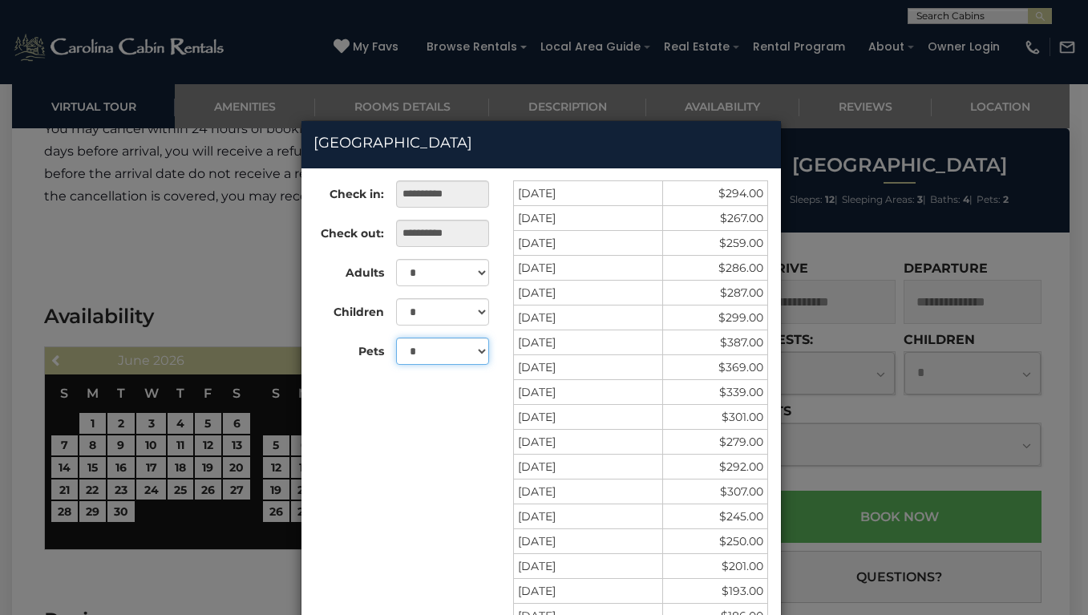
click at [396, 337] on select "* * *" at bounding box center [442, 350] width 92 height 27
select select "*"
click option "*" at bounding box center [0, 0] width 0 height 0
click at [396, 259] on select "* * * * * * * * * ** ** **" at bounding box center [442, 272] width 92 height 27
select select "*"
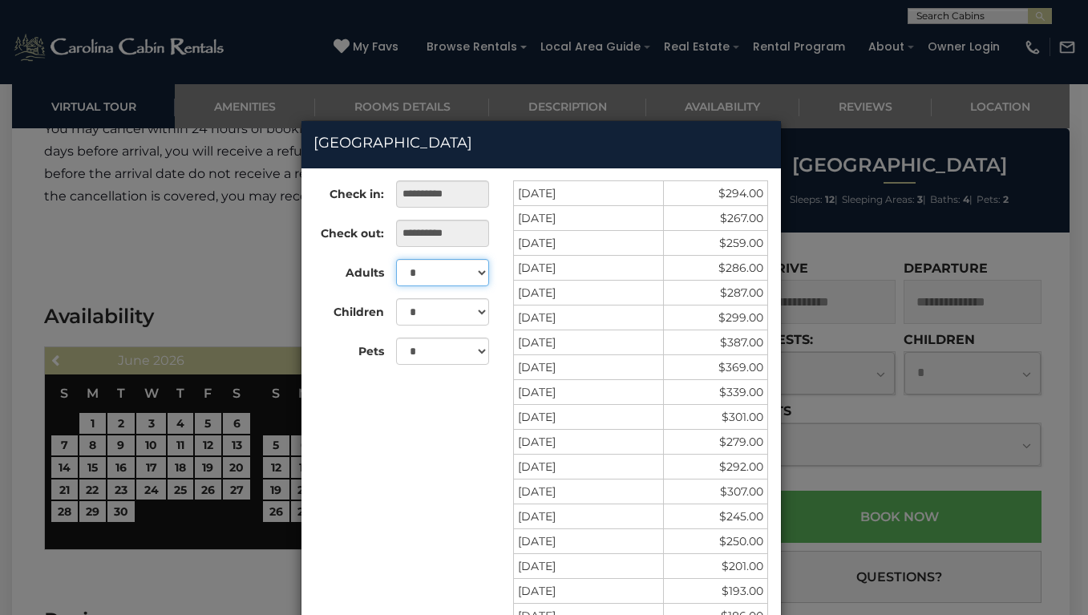
click option "*" at bounding box center [0, 0] width 0 height 0
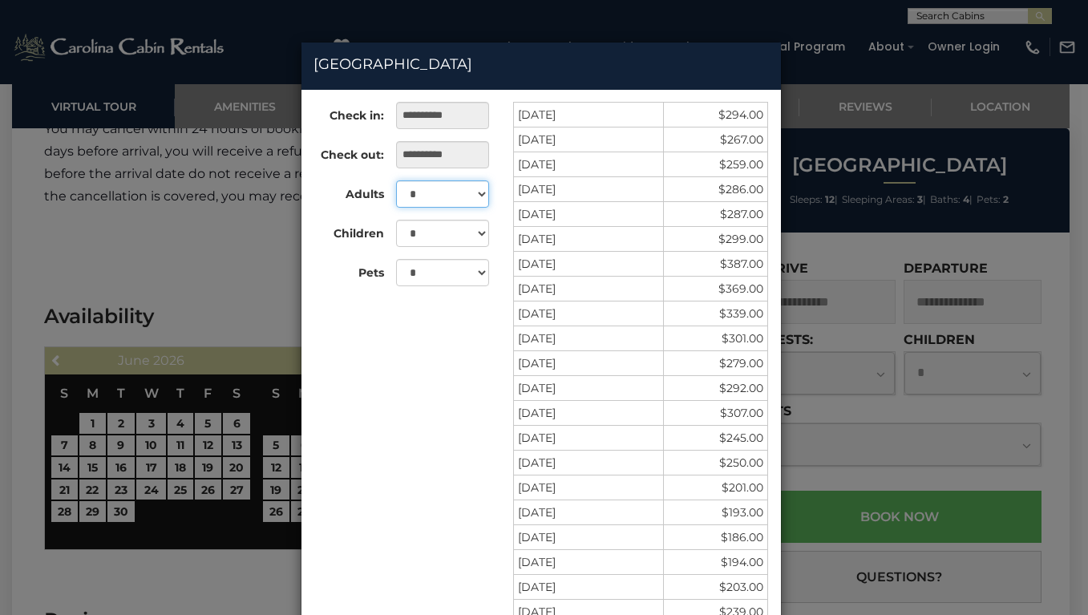
scroll to position [0, 0]
